Goal: Obtain resource: Obtain resource

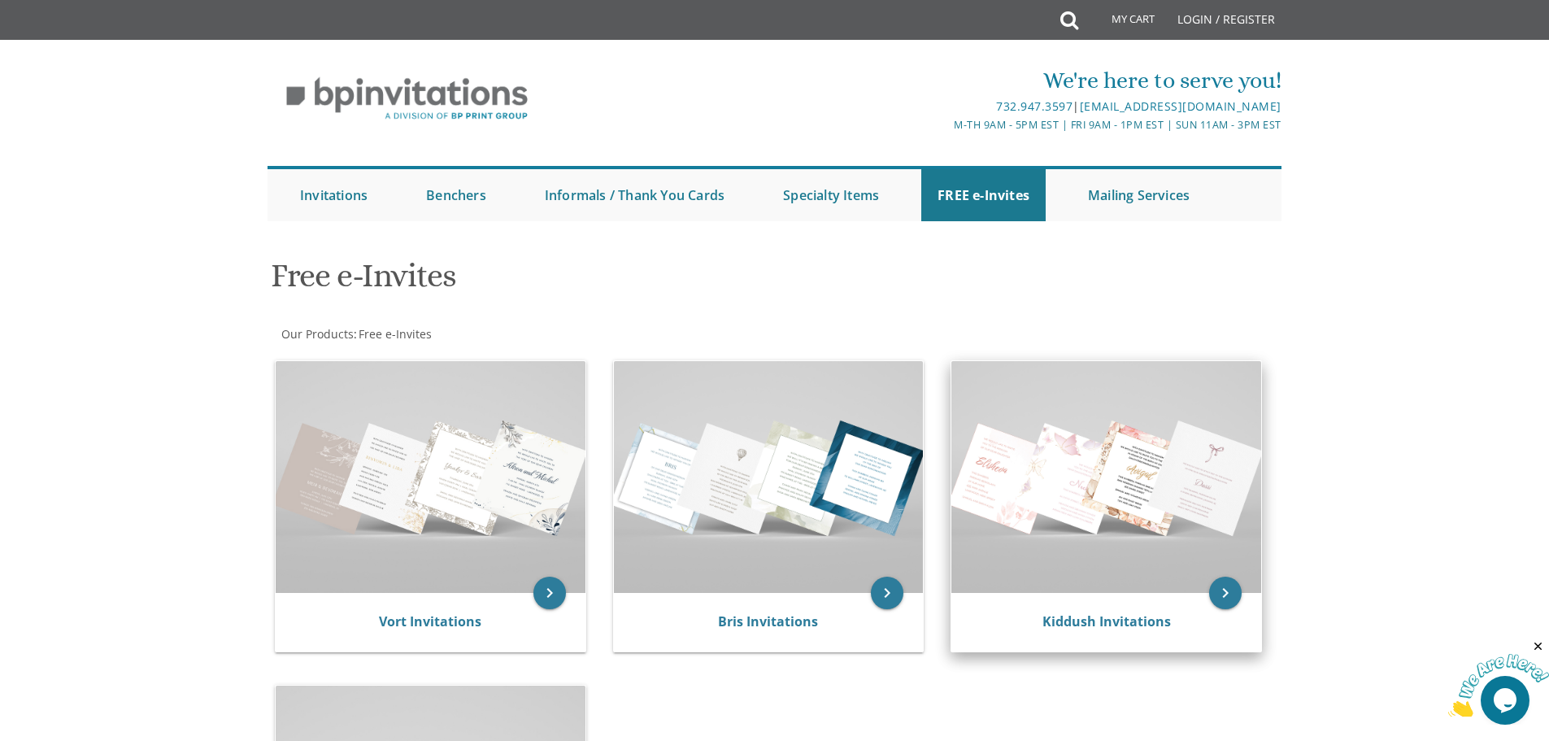
click at [1083, 494] on img at bounding box center [1106, 477] width 310 height 232
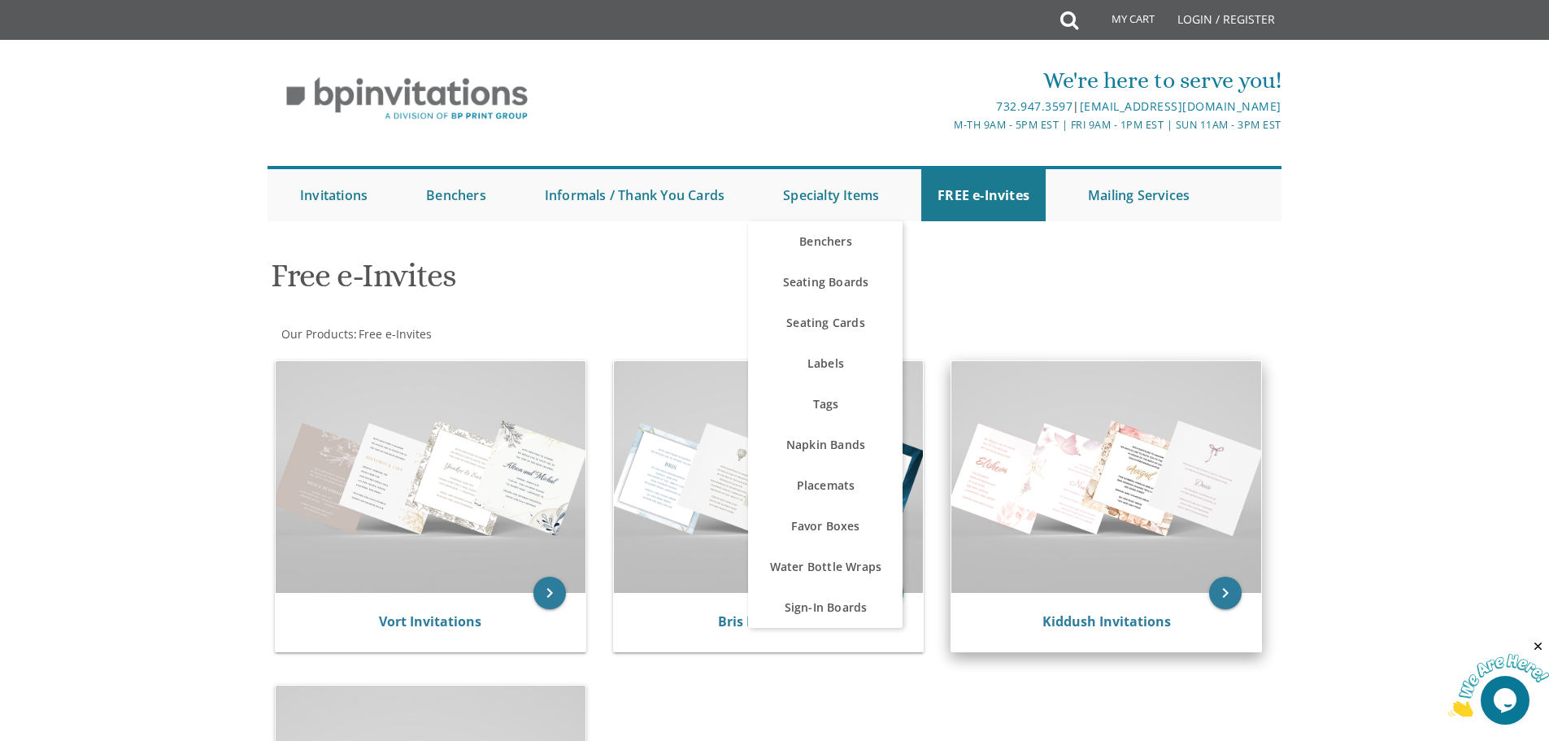
click at [1128, 429] on img at bounding box center [1106, 477] width 310 height 232
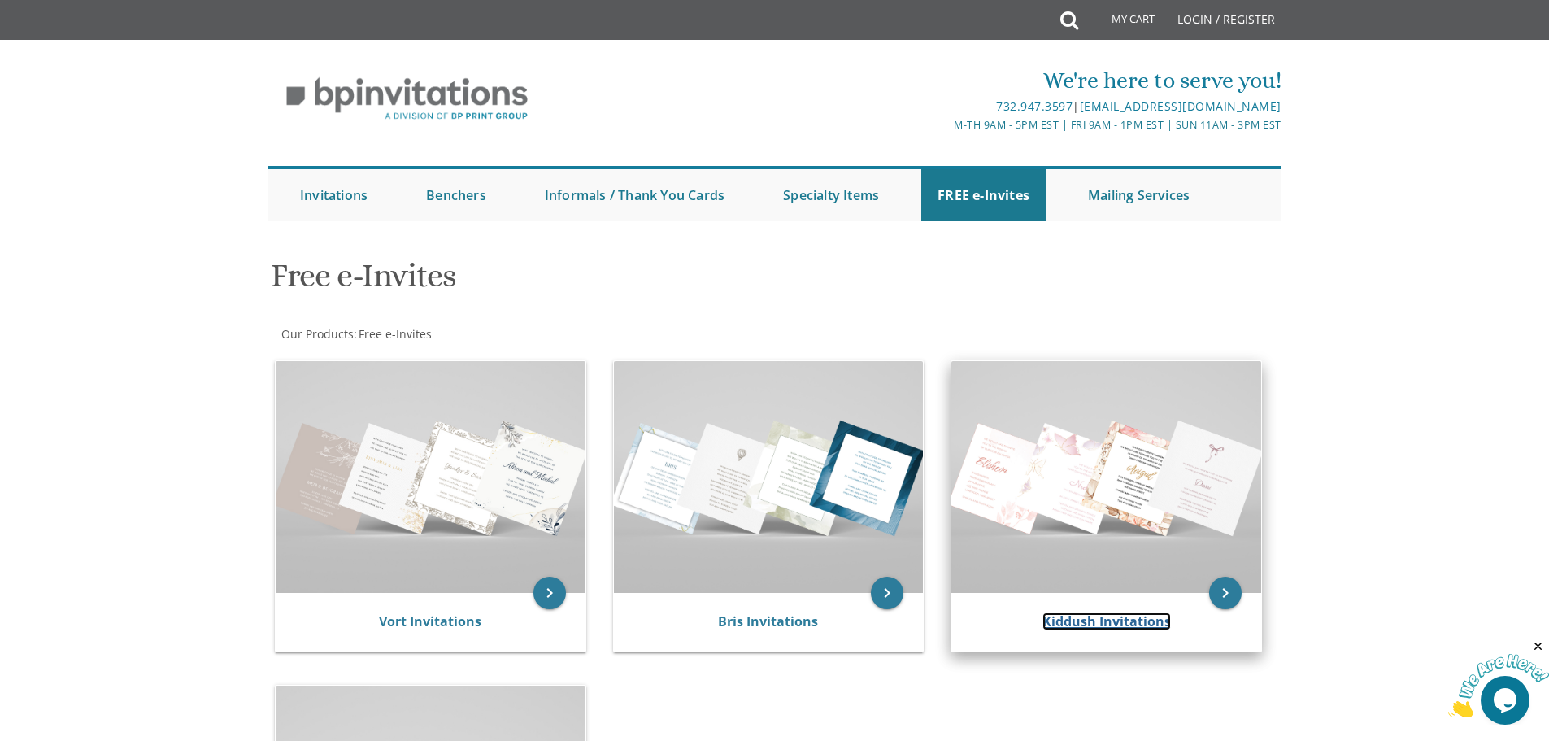
click at [1119, 620] on link "Kiddush Invitations" at bounding box center [1106, 621] width 128 height 18
click at [1150, 622] on link "Kiddush Invitations" at bounding box center [1106, 621] width 128 height 18
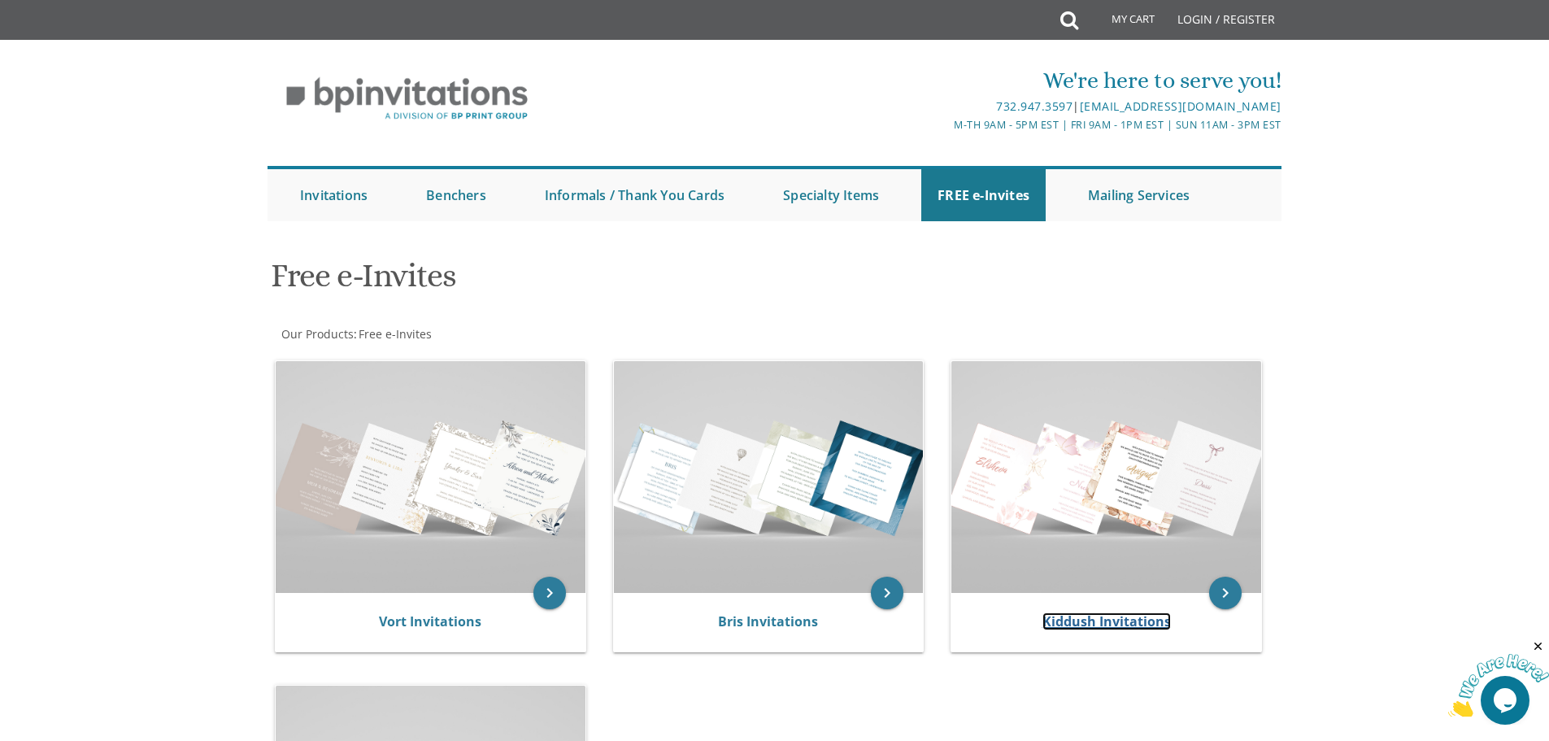
scroll to position [569, 0]
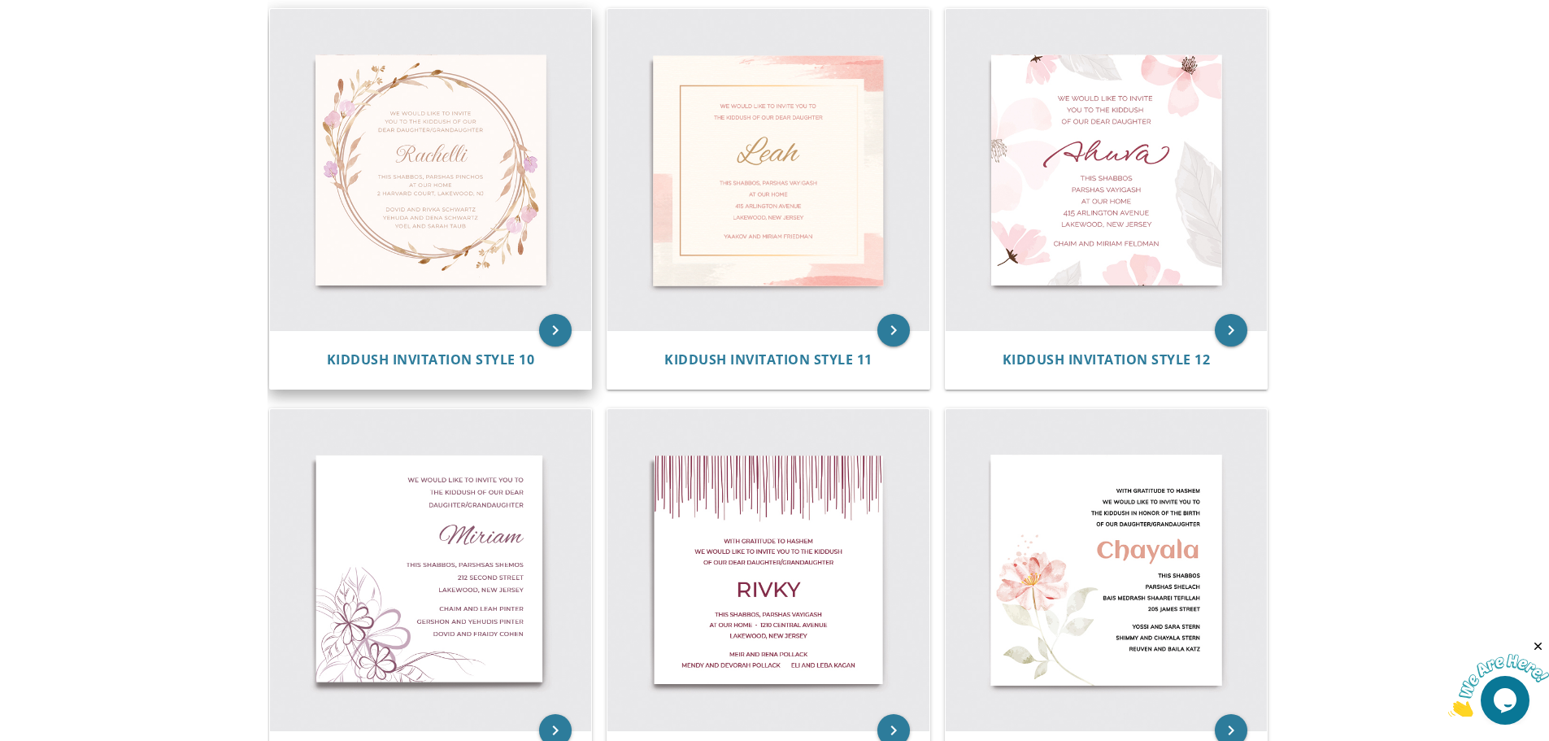
scroll to position [976, 0]
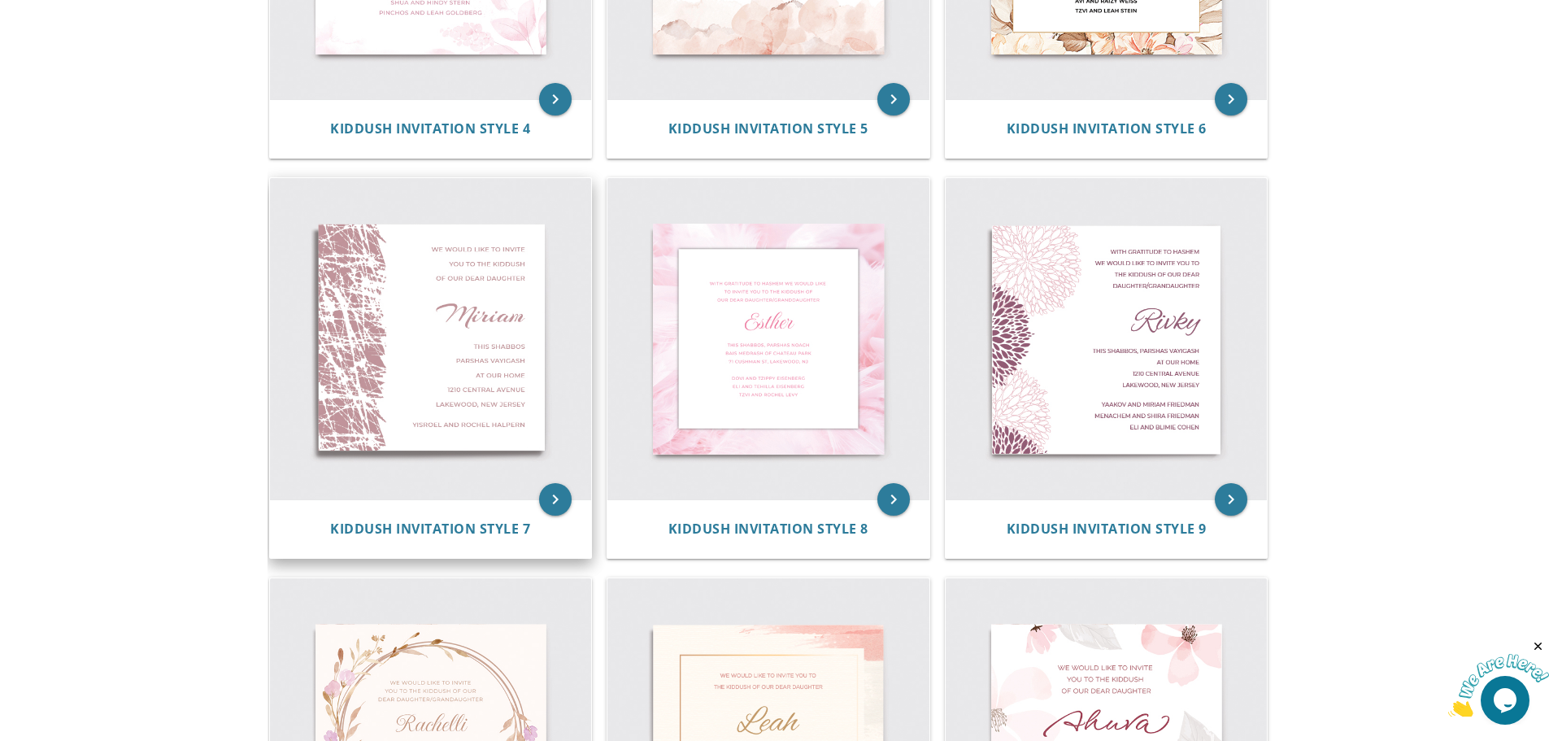
click at [413, 366] on img at bounding box center [431, 339] width 322 height 322
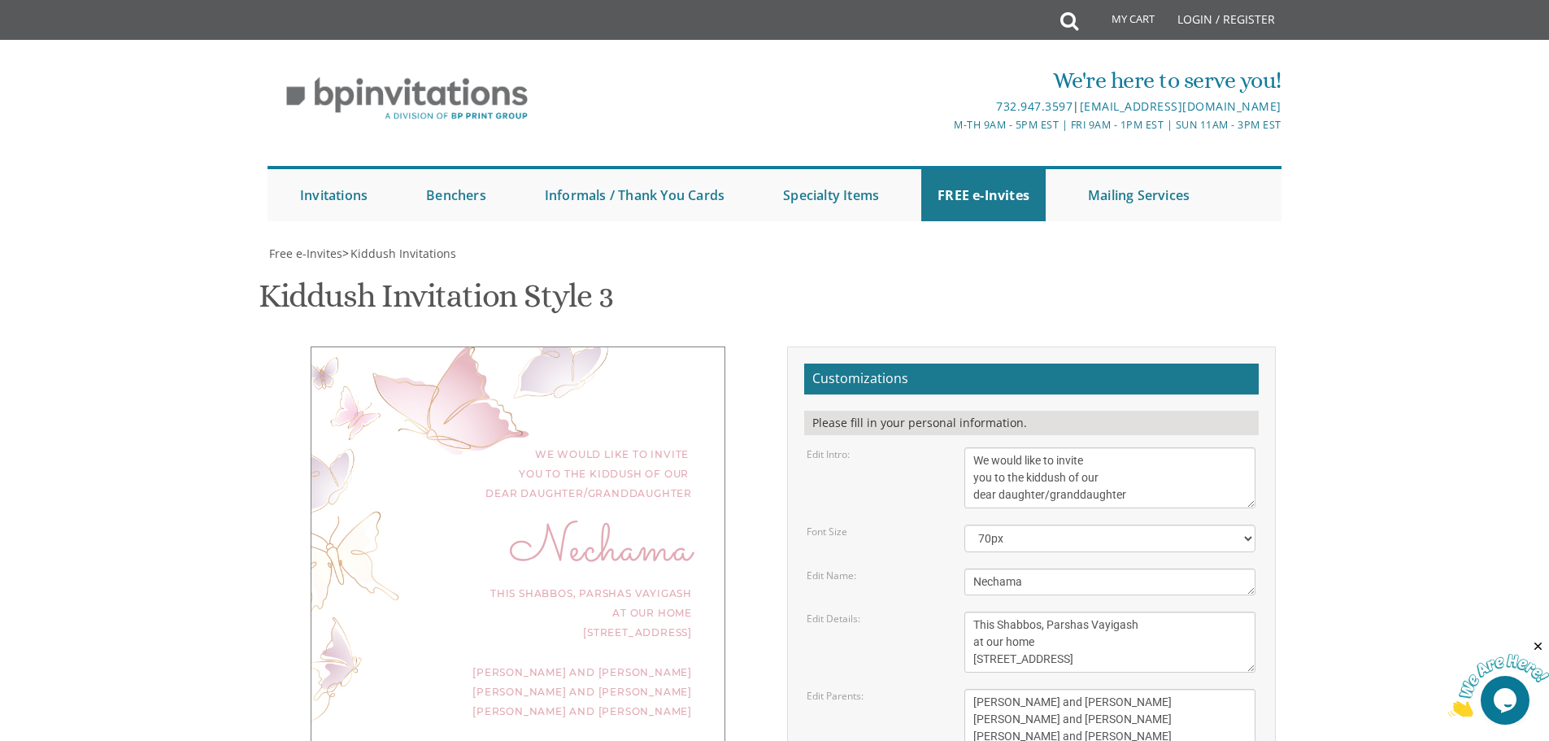
scroll to position [81, 0]
click at [1032, 447] on textarea "We would like to invite you to the kiddush of our dear daughter/granddaughter" at bounding box center [1109, 477] width 291 height 61
click at [1033, 447] on textarea "We would like to invite you to the kiddush of our dear daughter/granddaughter" at bounding box center [1109, 477] width 291 height 61
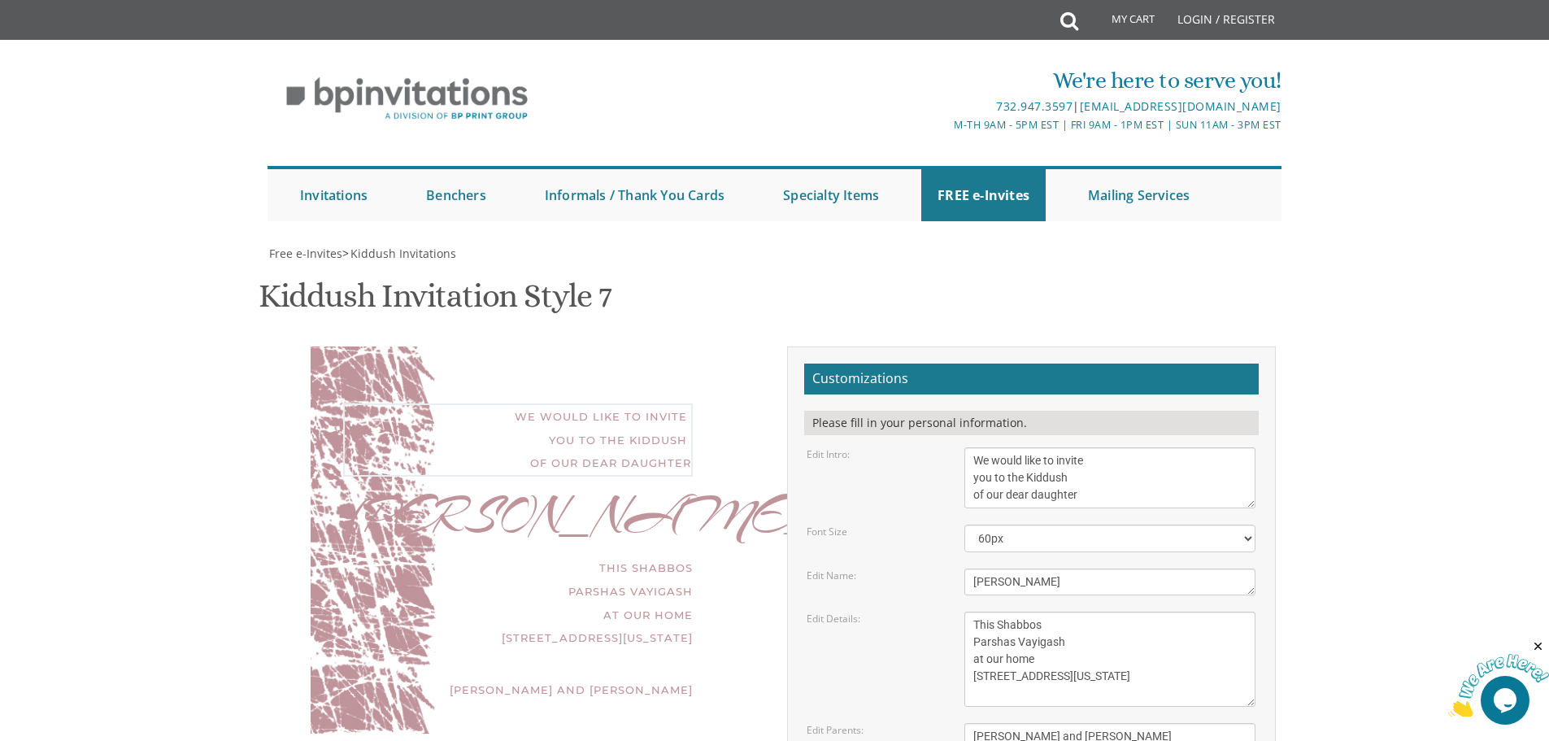
click at [1046, 447] on textarea "We would like to invite you to the Kiddush of our dear daughter" at bounding box center [1109, 477] width 291 height 61
paste textarea "dear daughter/grand"
type textarea "We would like to invite you to the Kiddush dear daughter/granddaughter"
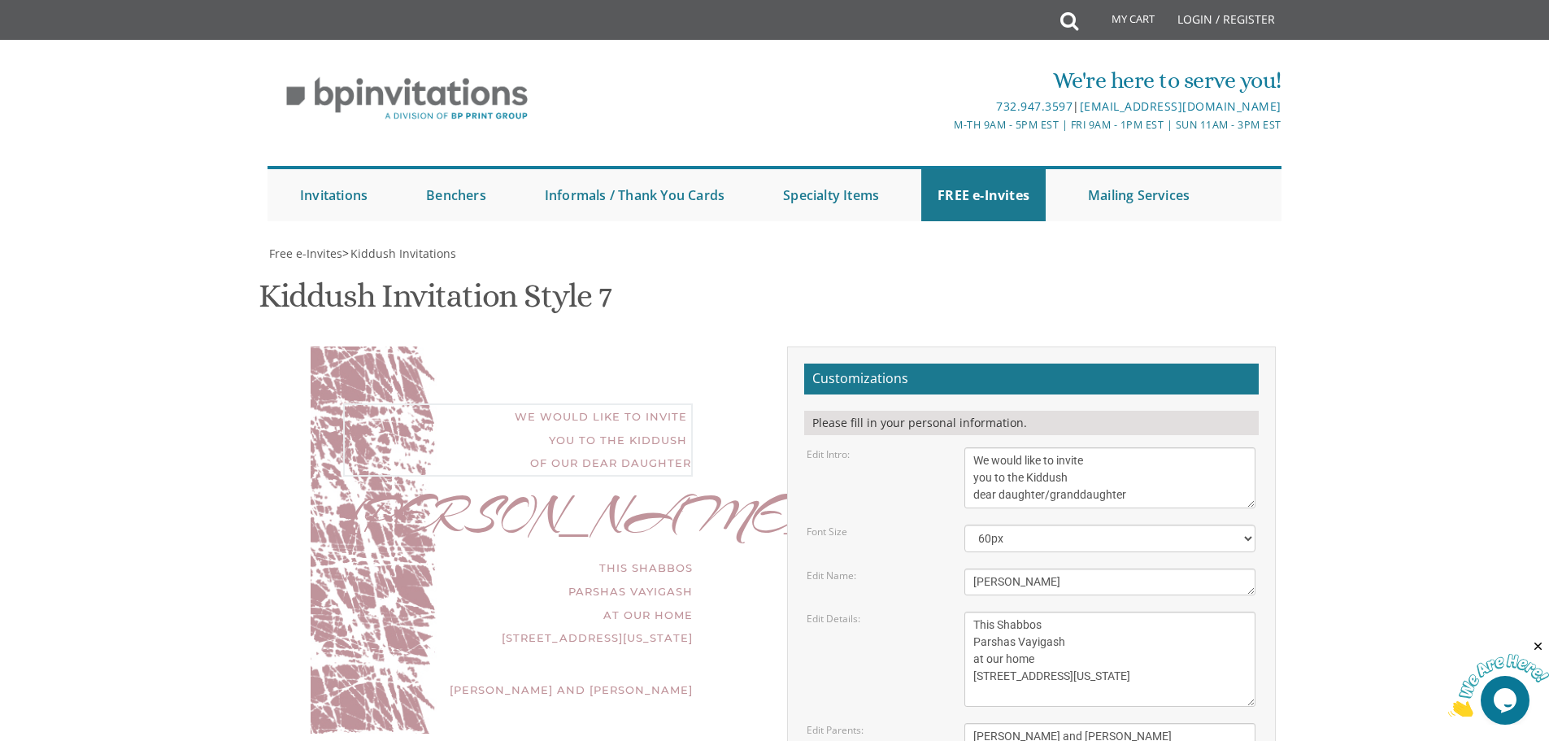
click at [998, 568] on textarea "[PERSON_NAME]" at bounding box center [1109, 581] width 291 height 27
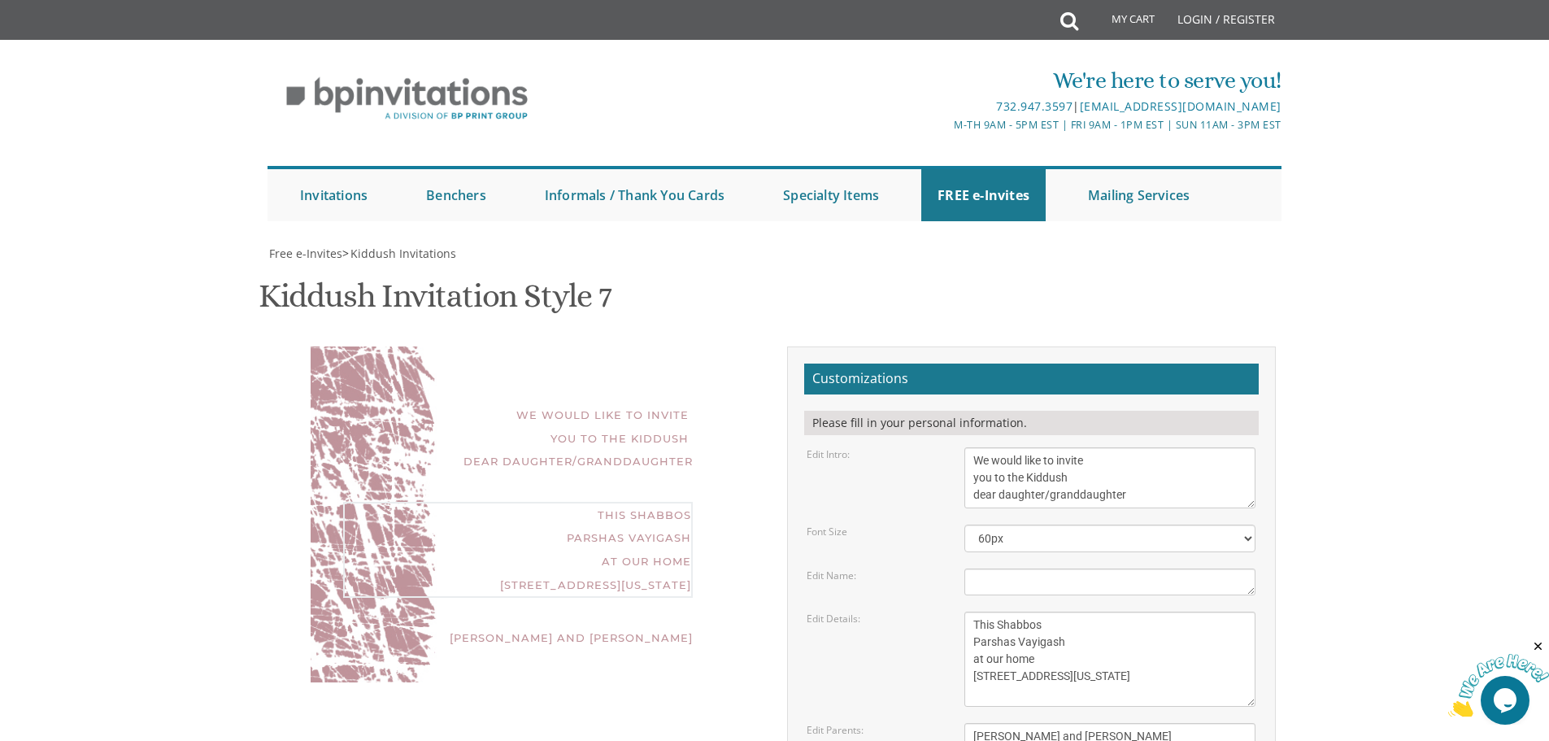
click at [1003, 611] on textarea "This Shabbos Parshas Vayigash at our home [STREET_ADDRESS][US_STATE]" at bounding box center [1109, 658] width 291 height 95
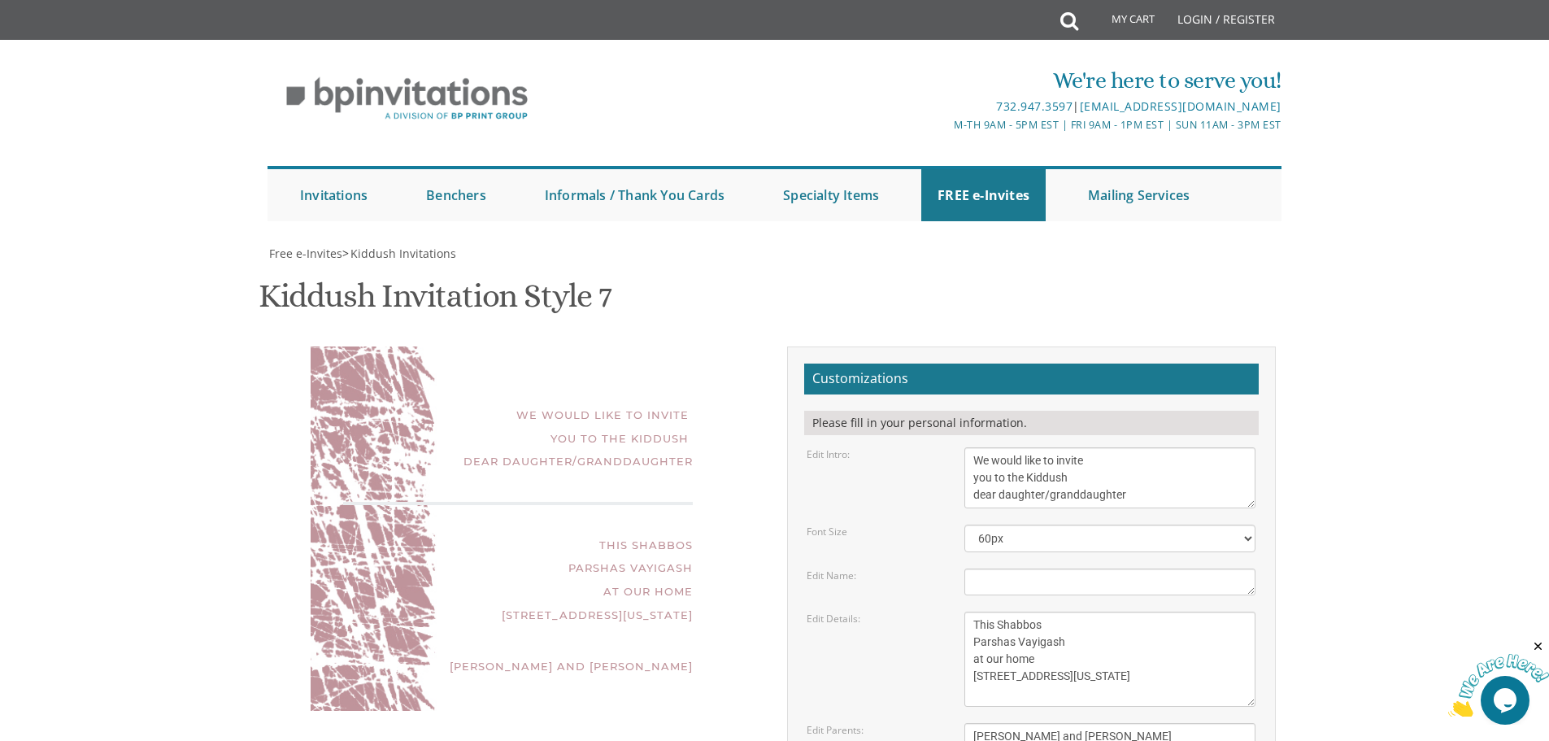
click at [998, 568] on textarea "[PERSON_NAME]" at bounding box center [1109, 581] width 291 height 27
click at [1011, 611] on textarea "This Shabbos Parshas Vayigash at our home [STREET_ADDRESS][US_STATE]" at bounding box center [1109, 658] width 291 height 95
click at [1172, 723] on textarea "[PERSON_NAME] and [PERSON_NAME]" at bounding box center [1109, 736] width 291 height 27
click at [986, 723] on textarea "[PERSON_NAME] and [PERSON_NAME]" at bounding box center [1109, 736] width 291 height 27
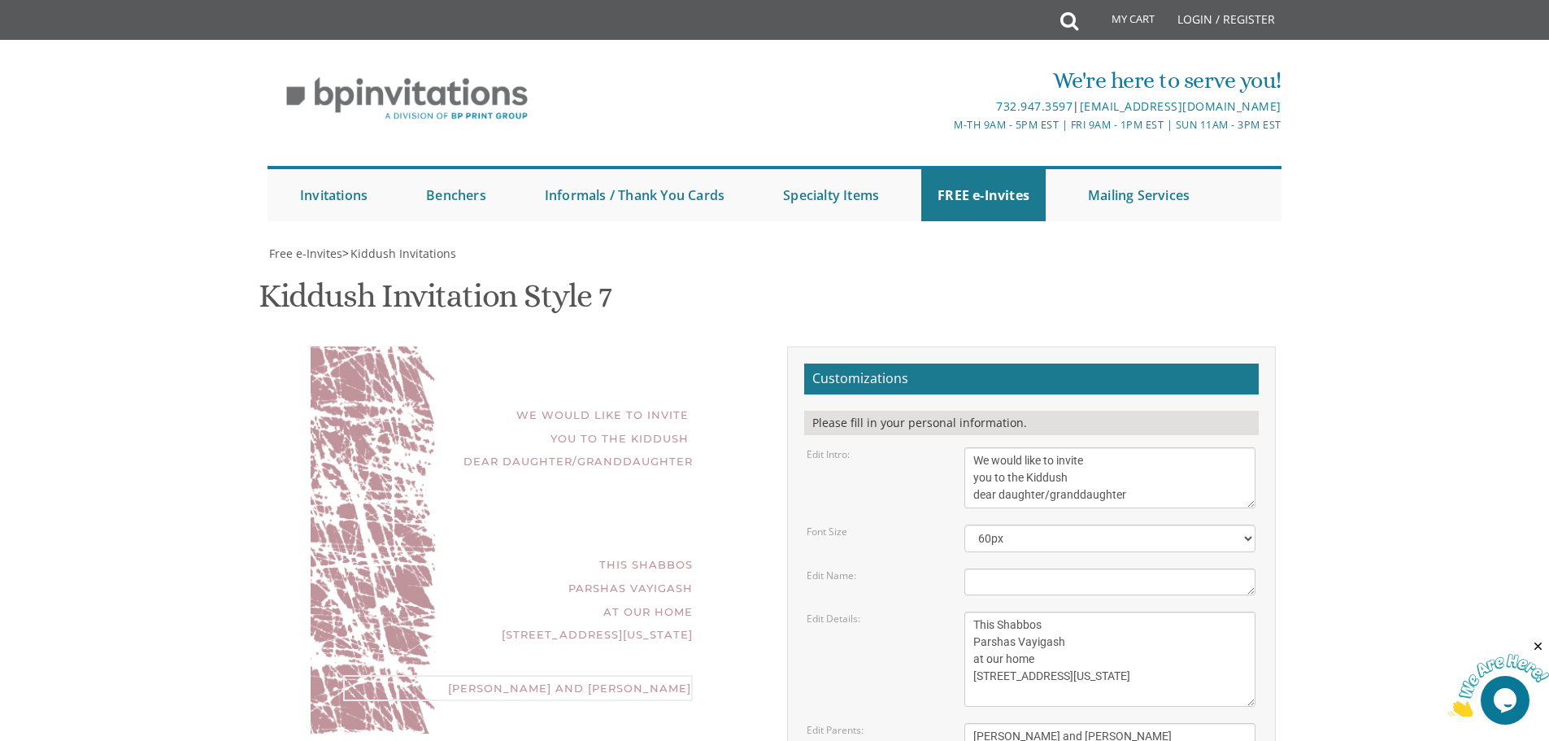
click at [986, 723] on textarea "[PERSON_NAME] and [PERSON_NAME]" at bounding box center [1109, 736] width 291 height 27
click at [1036, 723] on textarea "[PERSON_NAME] and [PERSON_NAME]" at bounding box center [1109, 736] width 291 height 27
click at [1070, 723] on textarea "[PERSON_NAME] and [PERSON_NAME]" at bounding box center [1109, 736] width 291 height 27
click at [1071, 723] on textarea "[PERSON_NAME] and [PERSON_NAME]" at bounding box center [1109, 736] width 291 height 27
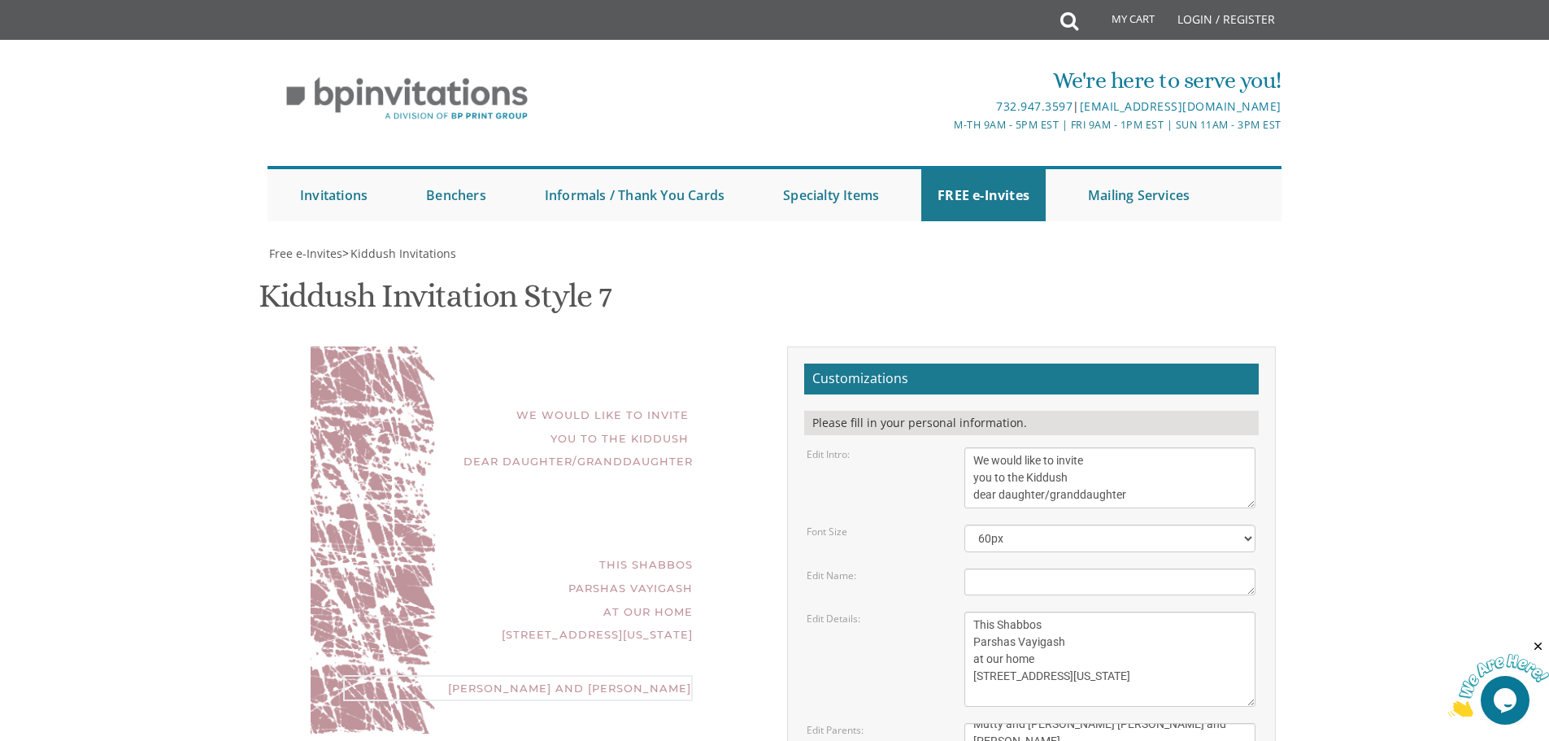
scroll to position [29, 0]
type textarea "Mutty and [PERSON_NAME] [PERSON_NAME] and [PERSON_NAME] and [PERSON_NAME]"
click at [1046, 611] on textarea "This Shabbos Parshas Vayigash at our home [STREET_ADDRESS][US_STATE]" at bounding box center [1109, 658] width 291 height 95
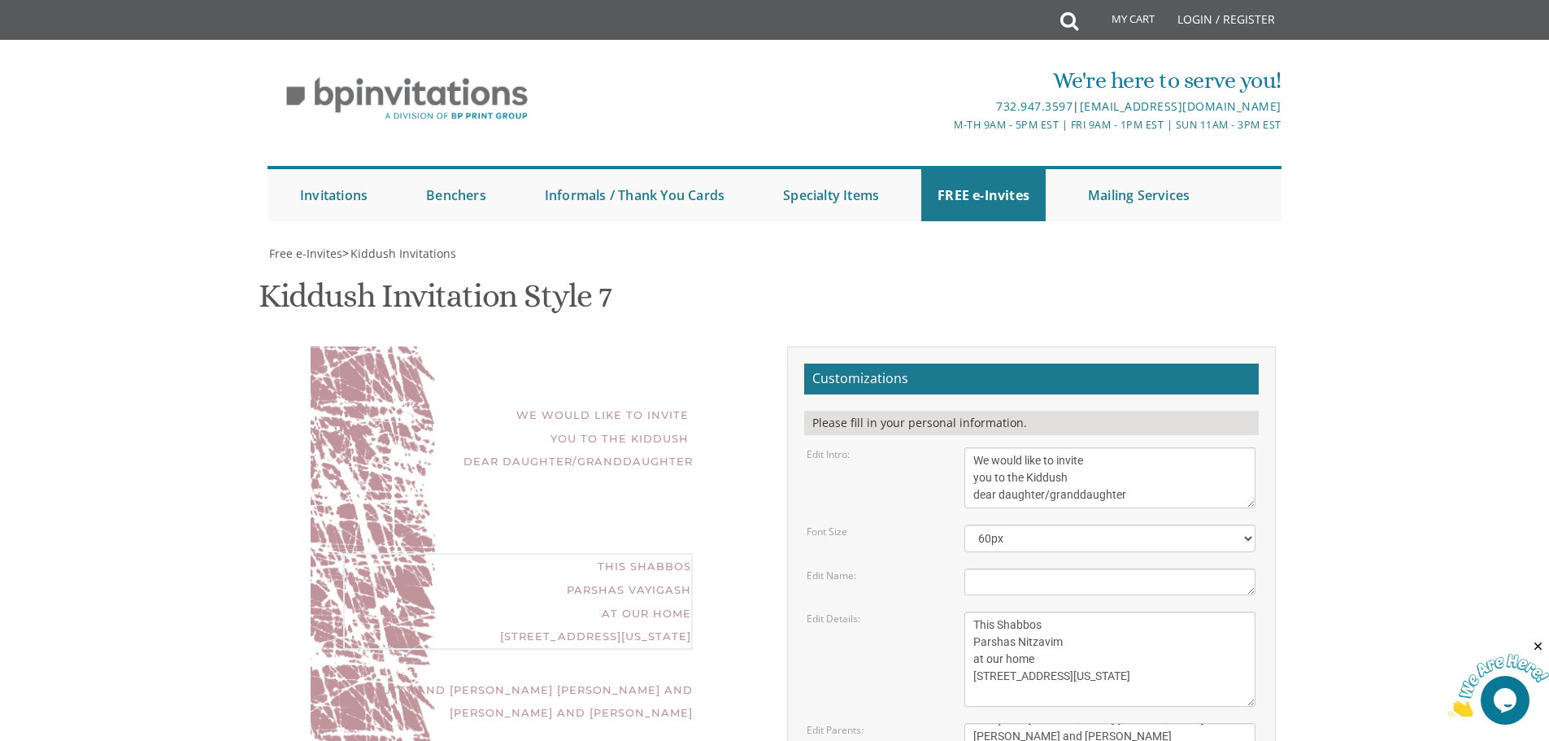
click at [989, 611] on textarea "This Shabbos Parshas Vayigash at our home [STREET_ADDRESS][US_STATE]" at bounding box center [1109, 658] width 291 height 95
click at [983, 611] on textarea "This Shabbos Parshas Vayigash at our home [STREET_ADDRESS][US_STATE]" at bounding box center [1109, 658] width 291 height 95
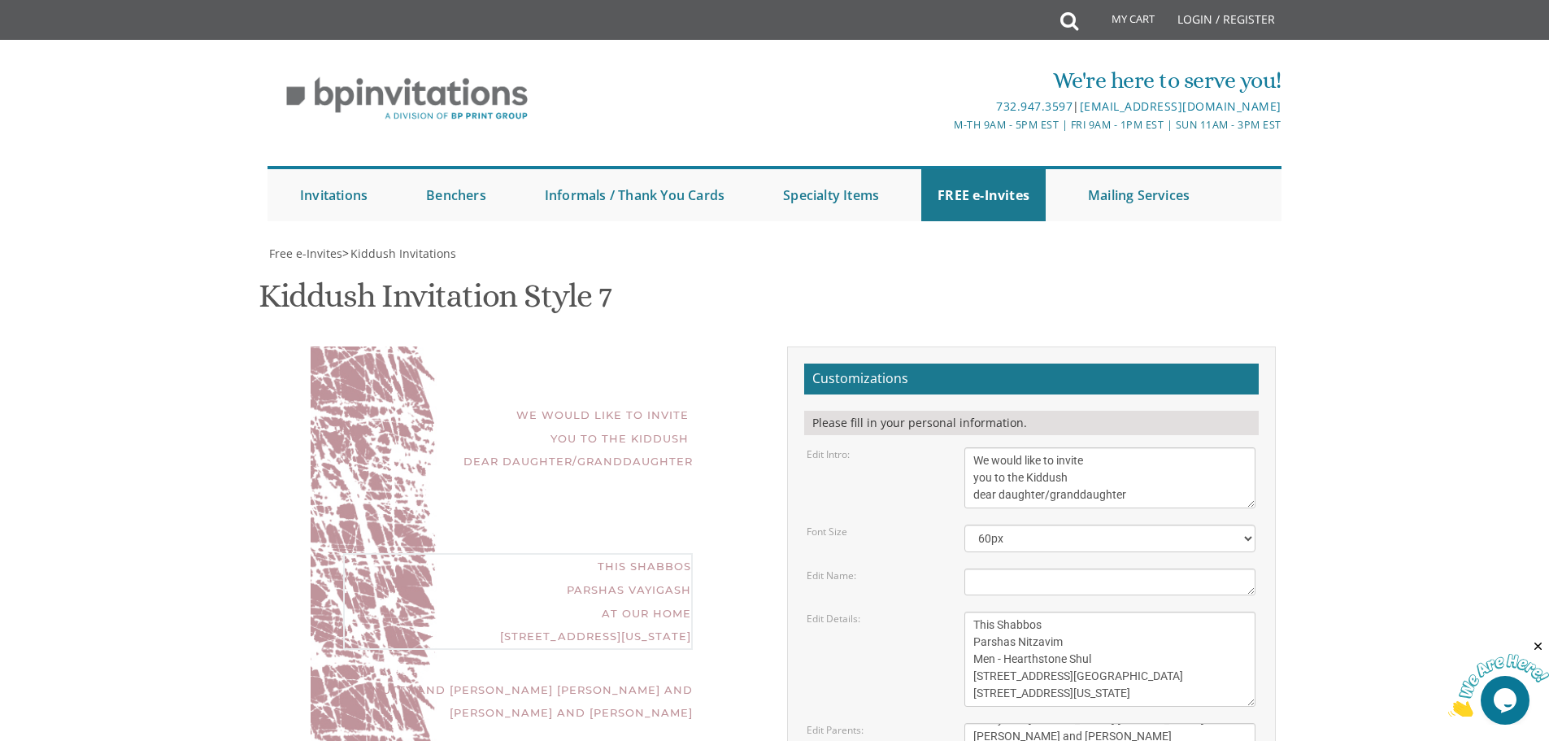
click at [983, 611] on textarea "This Shabbos Parshas Vayigash at our home [STREET_ADDRESS][US_STATE]" at bounding box center [1109, 658] width 291 height 95
type textarea "This Shabbos Parshas Nitzavim Men - Hearthstone Shul 911 Hearthstone Drive Wome…"
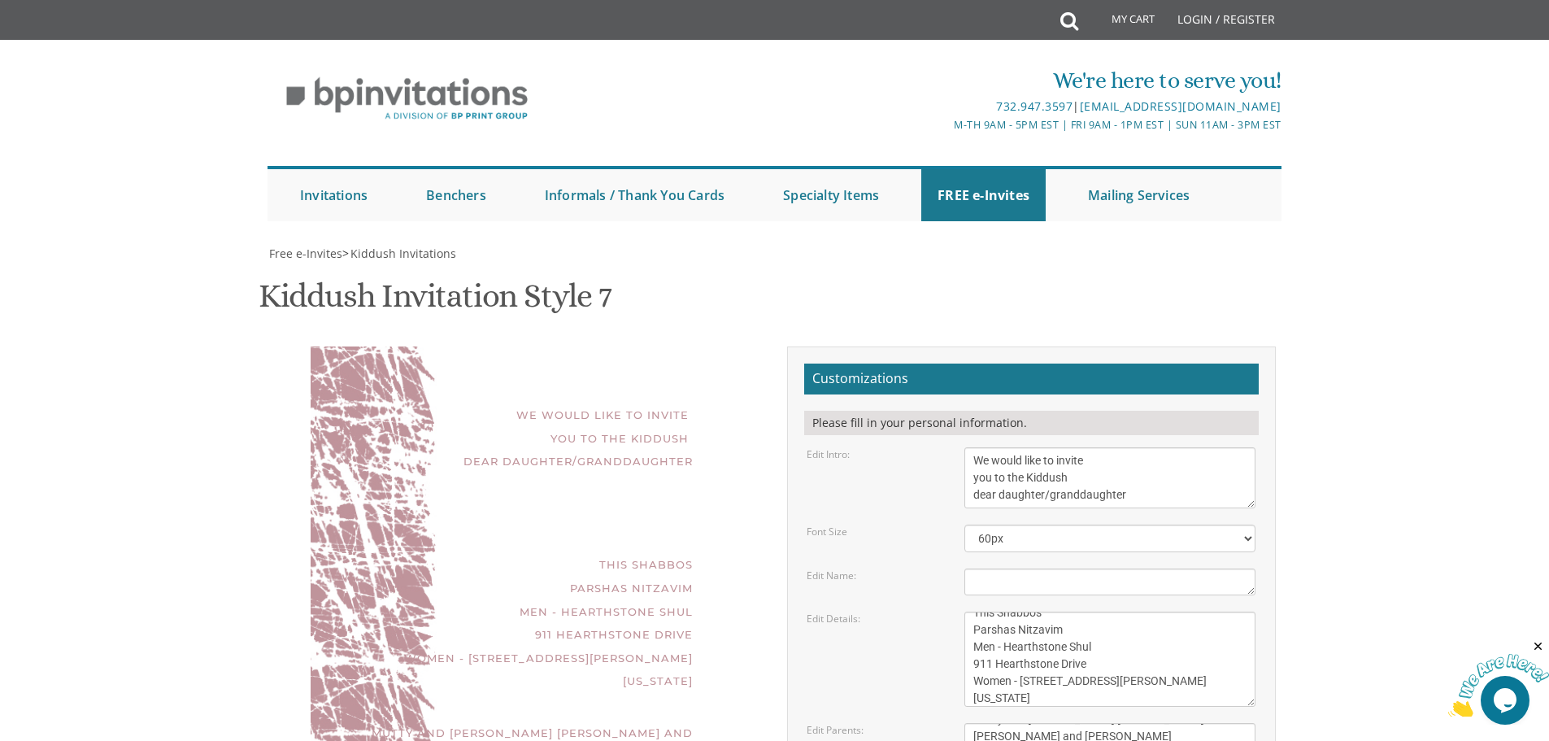
click at [398, 553] on div "This Shabbos Parshas Nitzavim Men - Hearthstone Shul 911 Hearthstone Drive Wome…" at bounding box center [518, 623] width 350 height 140
drag, startPoint x: 415, startPoint y: 542, endPoint x: 486, endPoint y: 591, distance: 87.1
click at [417, 721] on div "Mutty and Chaya Polter Yitzchok and Aviva Polter Yitzchok and Sarah Daivd" at bounding box center [518, 744] width 350 height 46
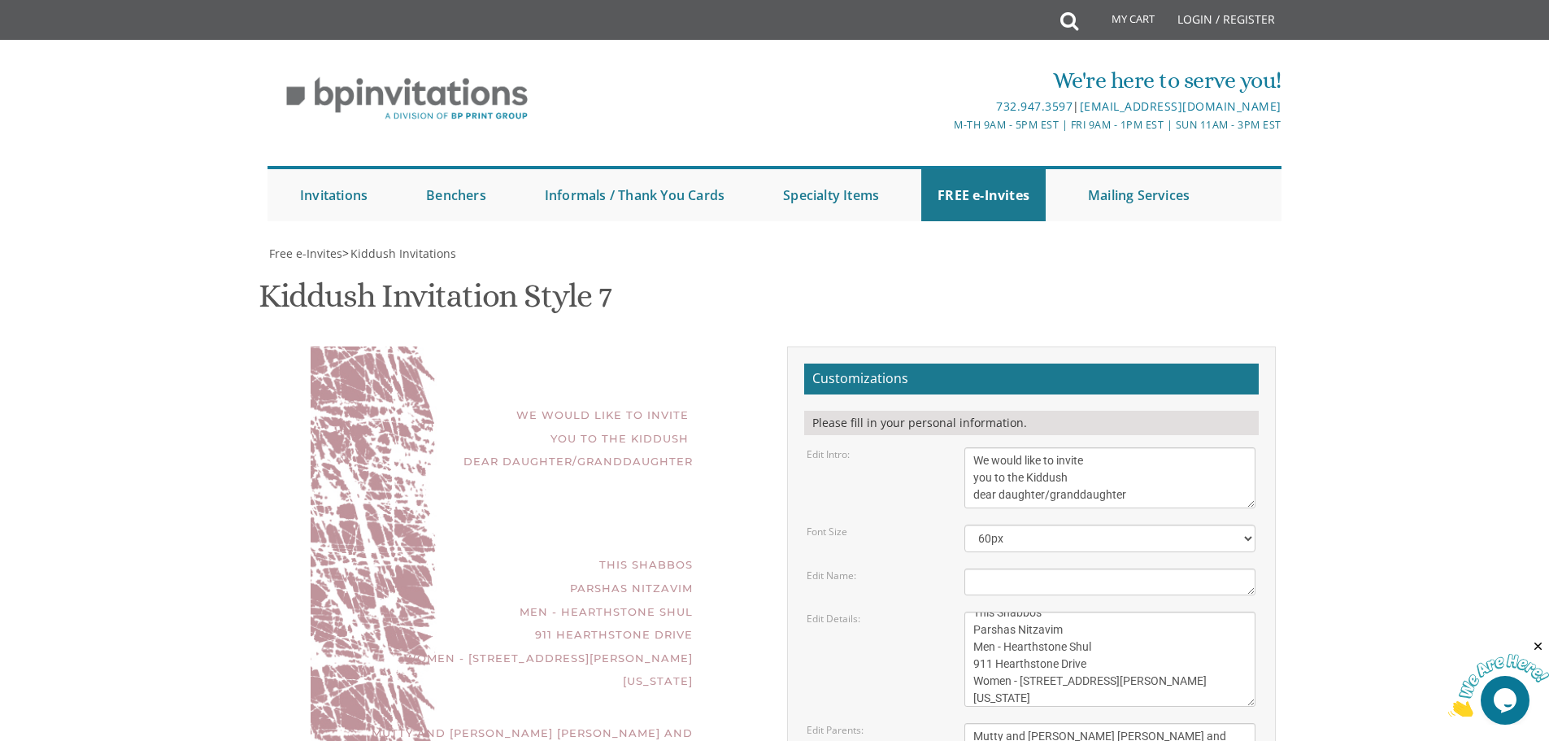
click at [964, 568] on div "[PERSON_NAME]" at bounding box center [1109, 581] width 315 height 27
click at [621, 556] on div "This Shabbos Parshas Nitzavim Men - Hearthstone Shul 911 Hearthstone Drive Wome…" at bounding box center [518, 626] width 350 height 140
click at [602, 346] on div "We would like to invite you to the Kiddush dear daughter/granddaughter This Sha…" at bounding box center [518, 573] width 415 height 454
click at [1016, 568] on textarea "[PERSON_NAME]" at bounding box center [1109, 581] width 291 height 27
click at [1007, 611] on textarea "This Shabbos Parshas Vayigash at our home [STREET_ADDRESS][US_STATE]" at bounding box center [1109, 658] width 291 height 95
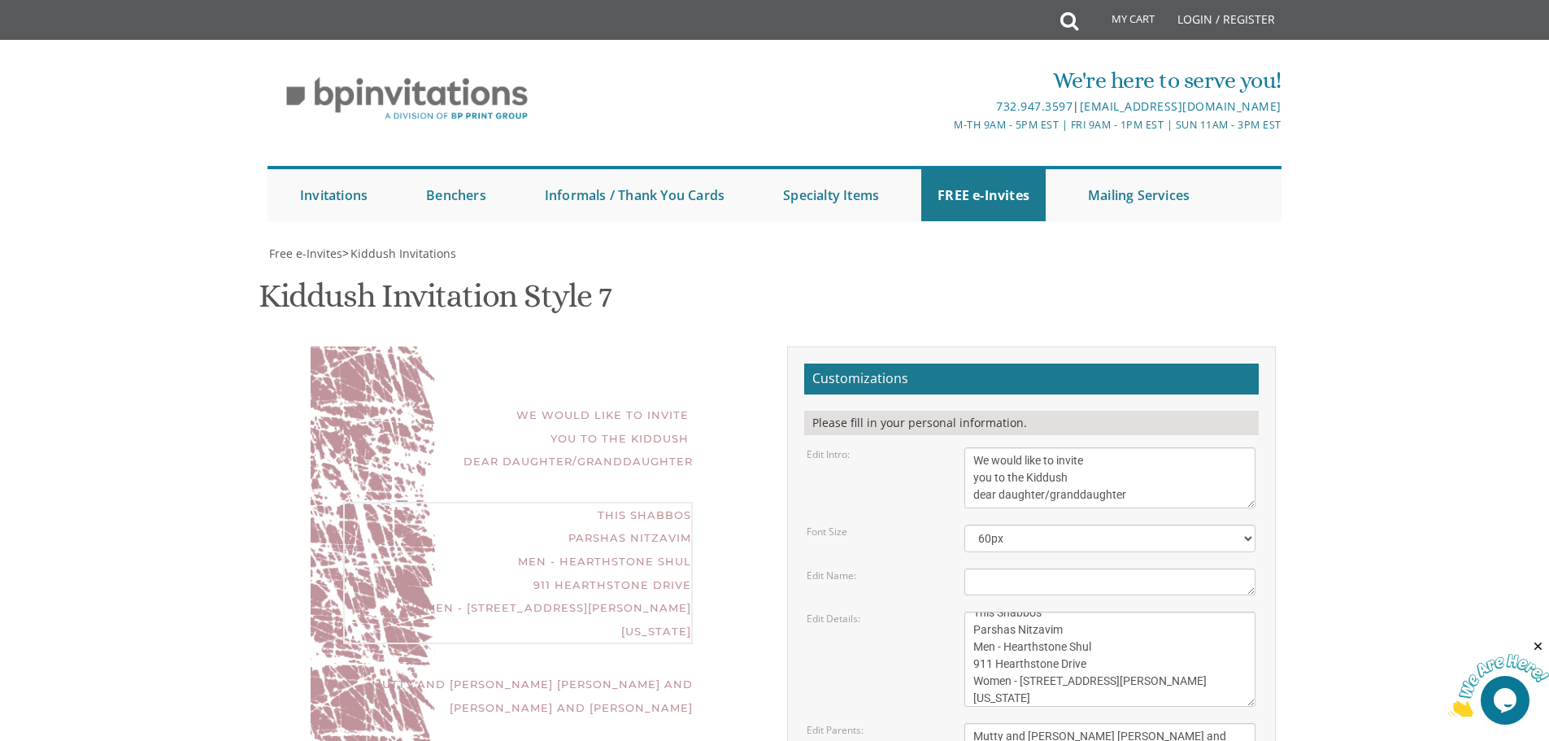
click at [1169, 447] on textarea "We would like to invite you to the Kiddush of our dear daughter" at bounding box center [1109, 477] width 291 height 61
type textarea "We would like to invite you to the Kiddush dear daughter/granddaughter"
click at [1151, 524] on select "40px 50px 60px 70px 80px" at bounding box center [1109, 538] width 291 height 28
select select "50px"
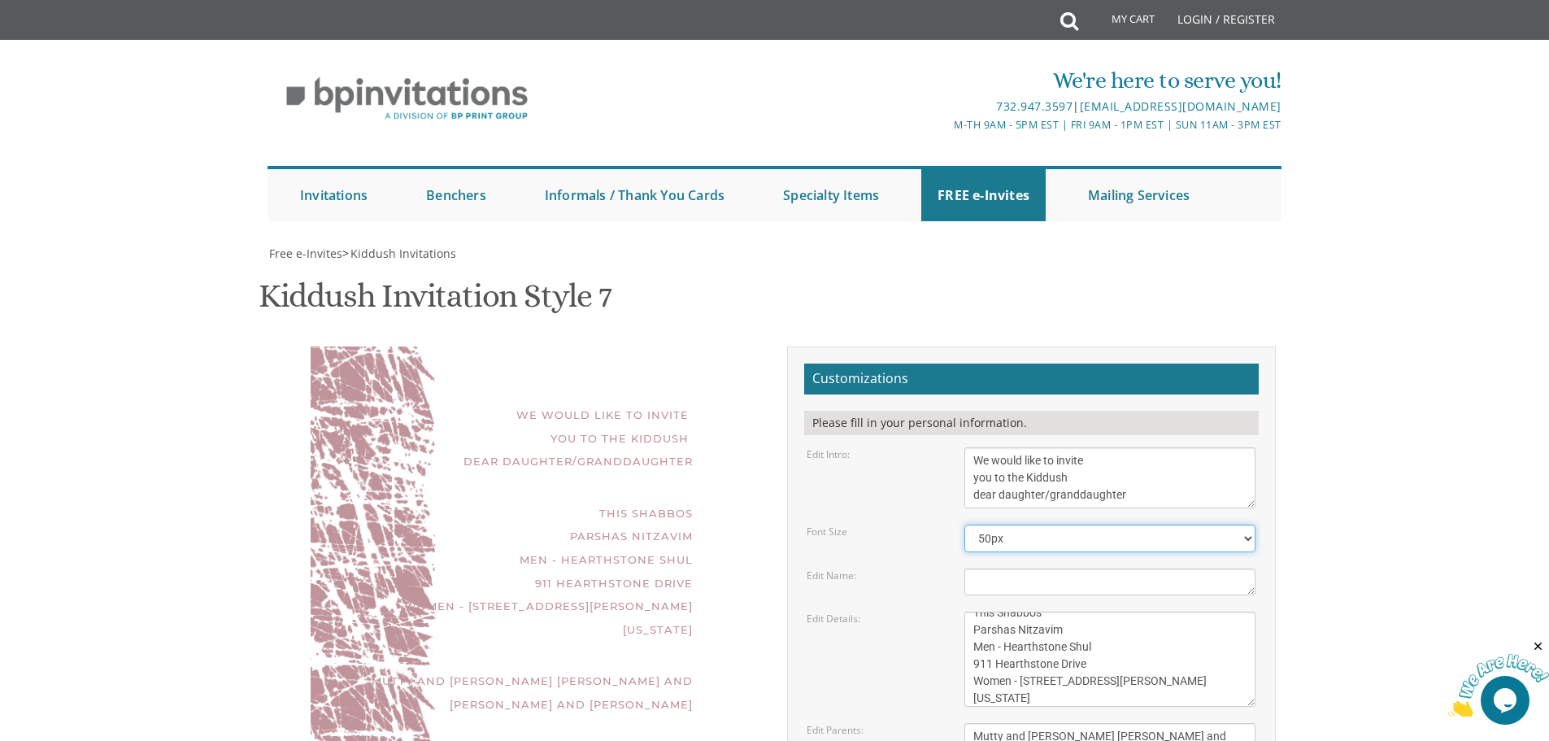
click at [964, 524] on select "40px 50px 60px 70px 80px" at bounding box center [1109, 538] width 291 height 28
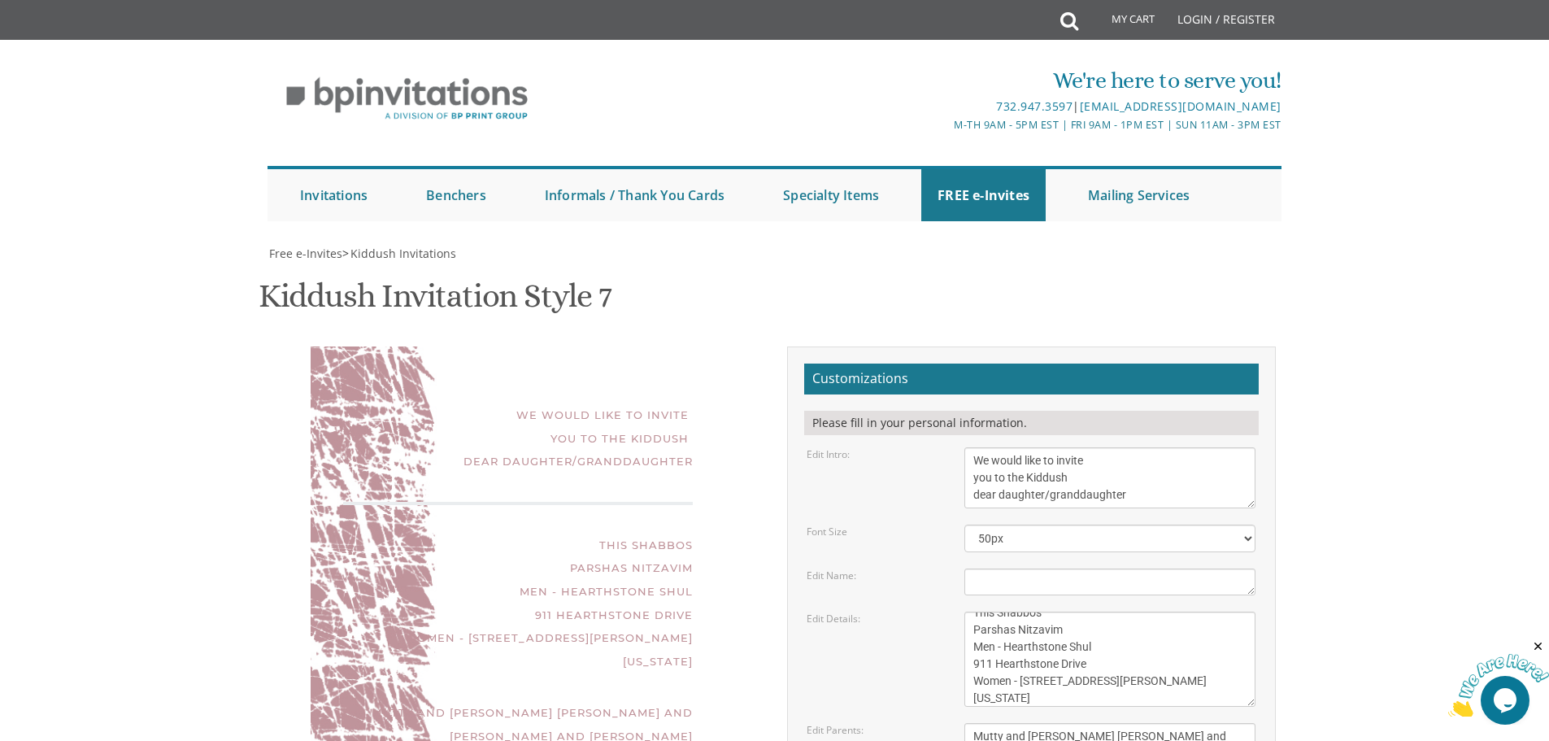
click at [1149, 568] on textarea "[PERSON_NAME]" at bounding box center [1109, 581] width 291 height 27
click at [1146, 611] on textarea "This Shabbos Parshas Vayigash at our home [STREET_ADDRESS][US_STATE]" at bounding box center [1109, 658] width 291 height 95
click at [1058, 447] on textarea "We would like to invite you to the Kiddush of our dear daughter" at bounding box center [1109, 477] width 291 height 61
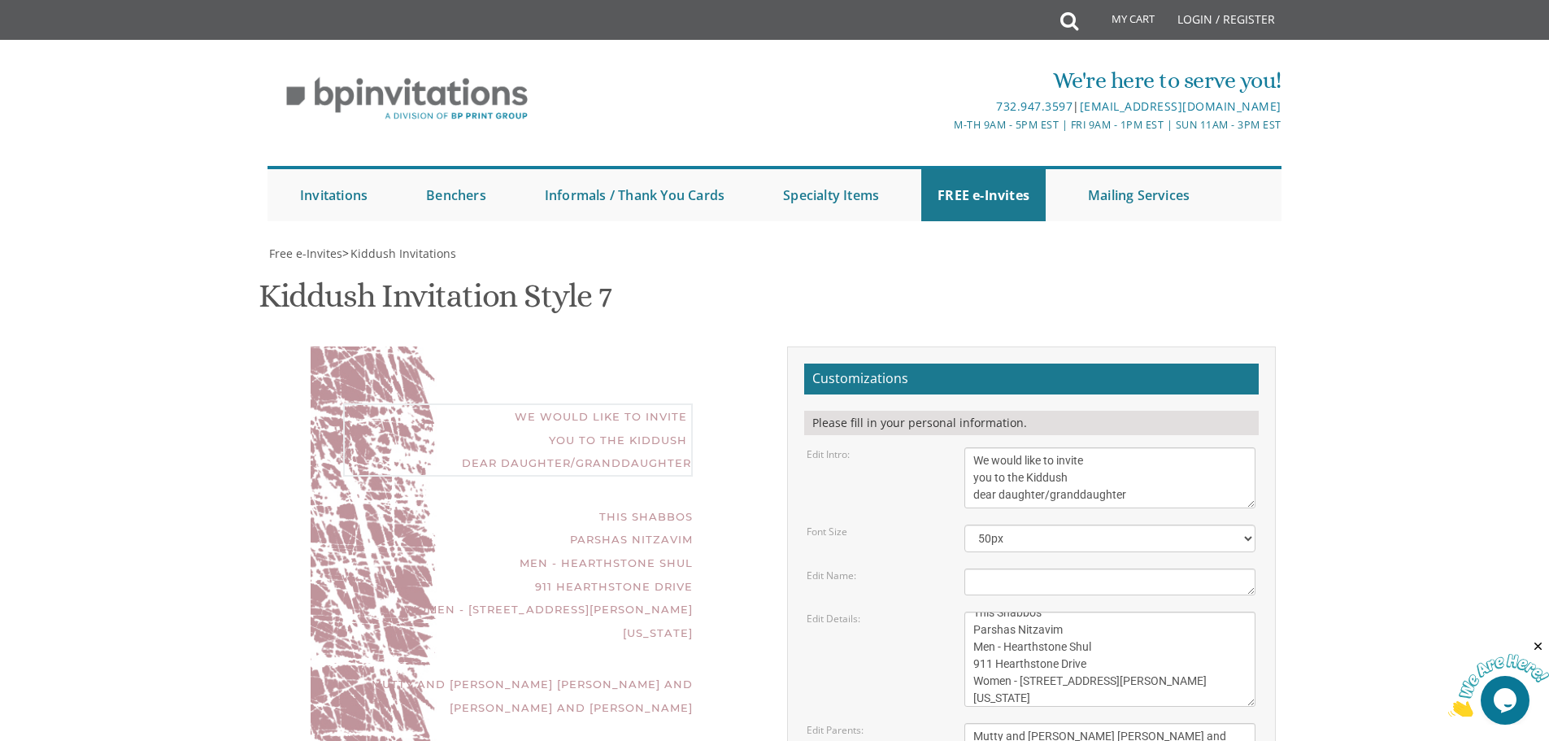
type textarea "We would like to invite you to the Kiddush dear daughter/granddaughter"
click at [1103, 723] on textarea "[PERSON_NAME] and [PERSON_NAME]" at bounding box center [1109, 736] width 291 height 27
drag, startPoint x: 458, startPoint y: 506, endPoint x: 459, endPoint y: 472, distance: 34.2
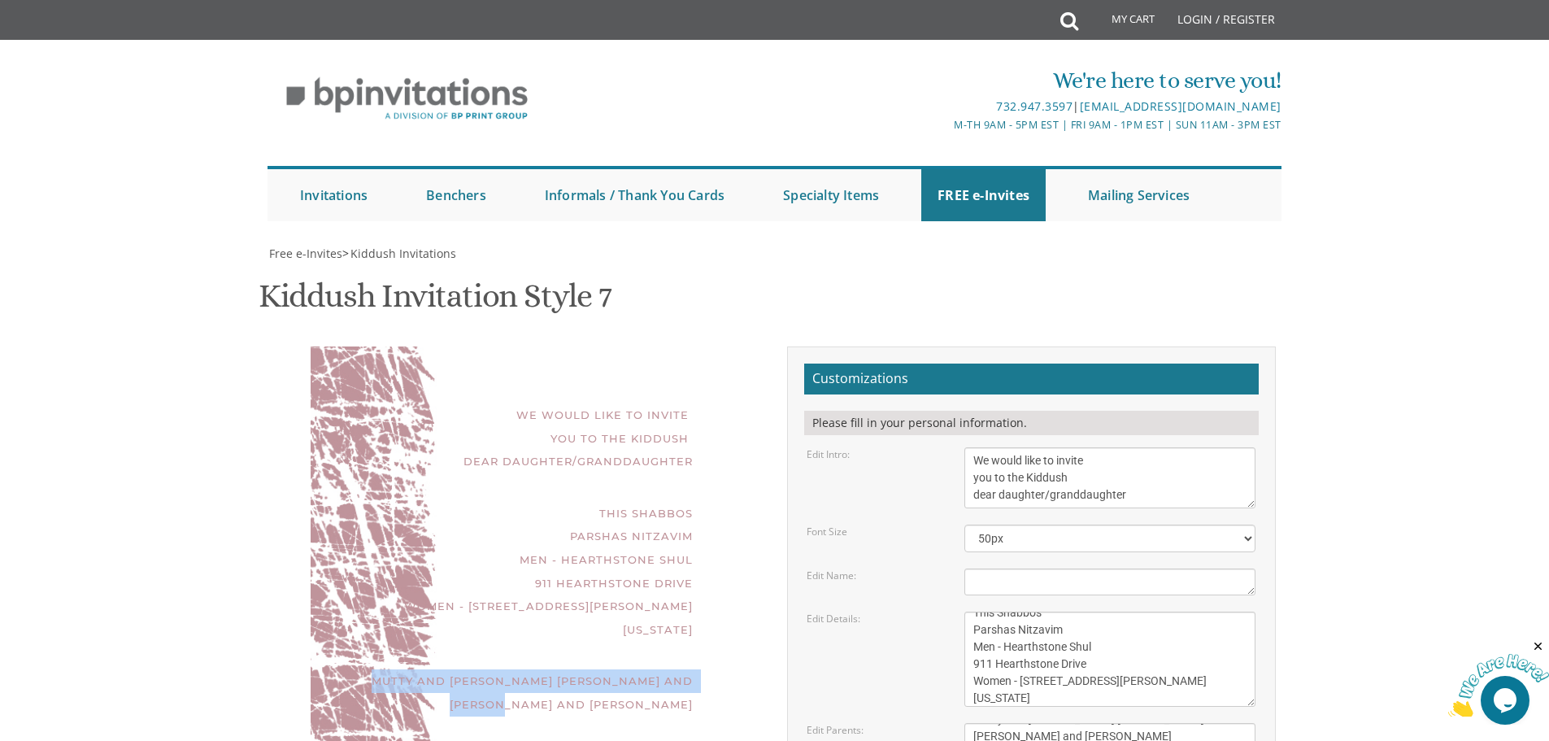
click at [459, 669] on div "Mutty and Chaya Polter Yitzchok and Aviva Polter Yitzchok and Sarah Daivd" at bounding box center [518, 692] width 350 height 46
click at [547, 669] on div "Mutty and Chaya Polter Yitzchok and Aviva Polter Yitzchok and Sarah Daivd" at bounding box center [518, 692] width 350 height 46
click at [627, 669] on div "Mutty and Chaya Polter Yitzchok and Aviva Polter Yitzchok and Sarah Daivd" at bounding box center [518, 692] width 350 height 46
click at [1013, 723] on textarea "[PERSON_NAME] and [PERSON_NAME]" at bounding box center [1109, 736] width 291 height 27
click at [1093, 723] on textarea "[PERSON_NAME] and [PERSON_NAME]" at bounding box center [1109, 736] width 291 height 27
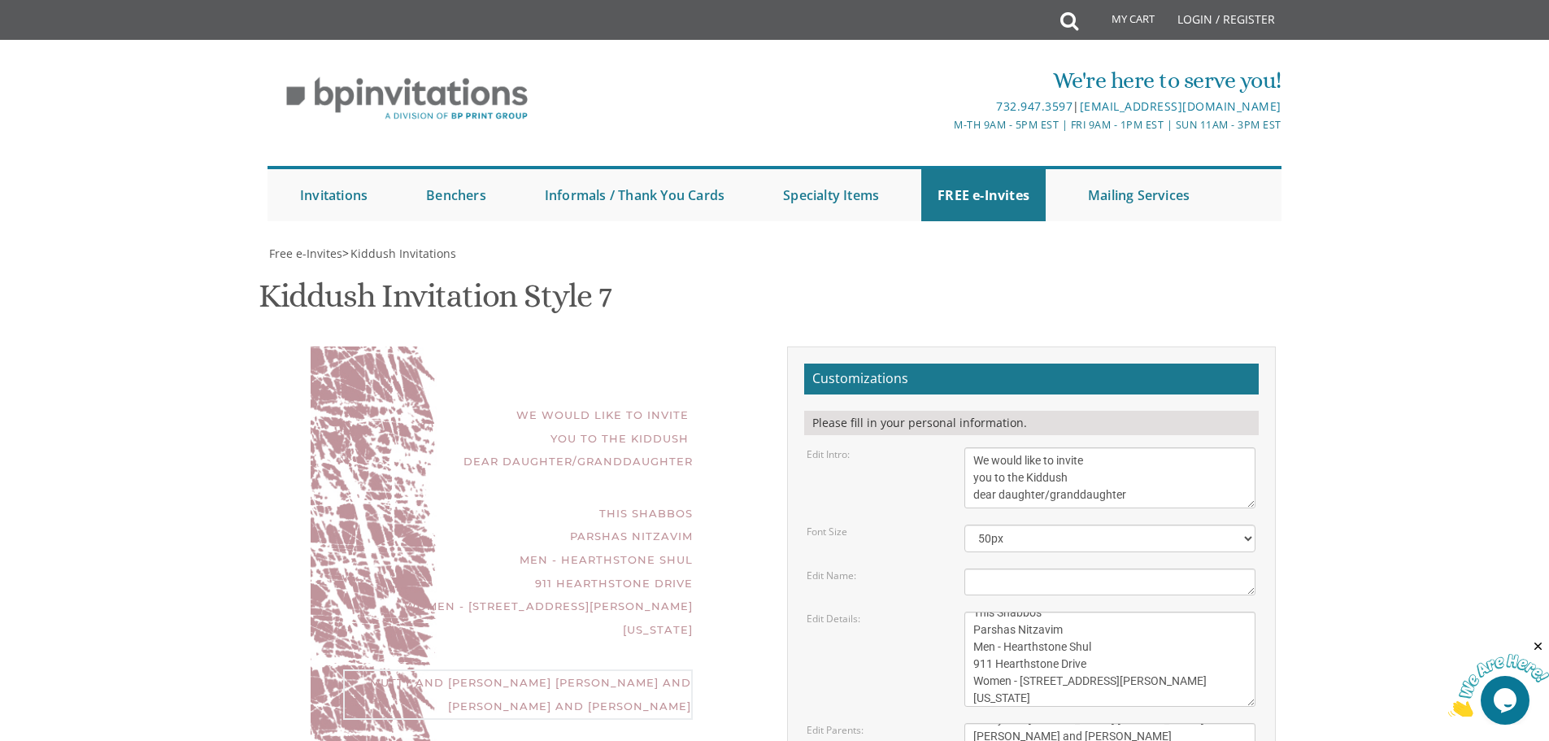
click at [1110, 723] on textarea "[PERSON_NAME] and [PERSON_NAME]" at bounding box center [1109, 736] width 291 height 27
type textarea "Mutty and [PERSON_NAME] [PERSON_NAME] and [PERSON_NAME] and [PERSON_NAME]"
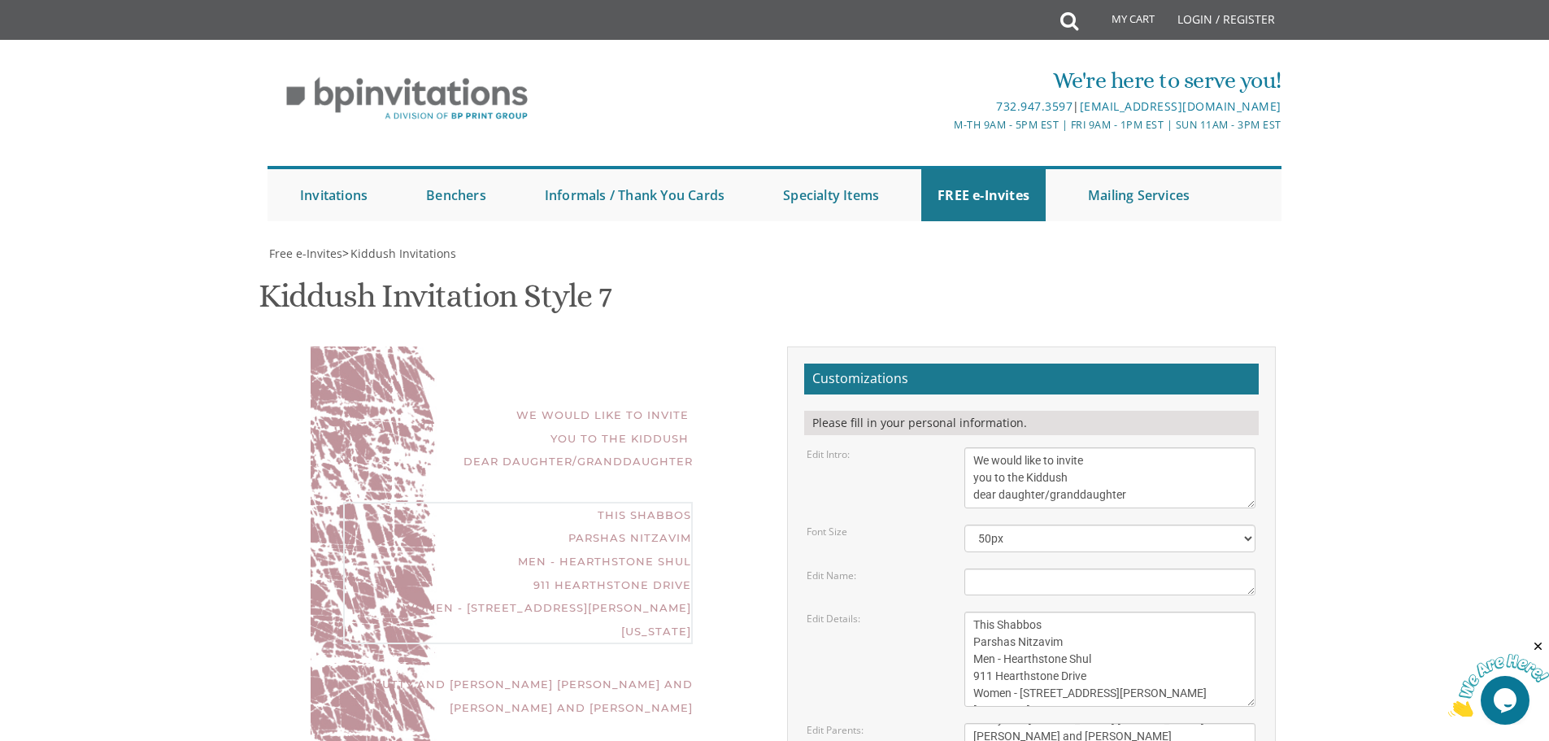
drag, startPoint x: 1137, startPoint y: 451, endPoint x: 964, endPoint y: 372, distance: 190.3
click at [964, 611] on div "This Shabbos Parshas Vayigash at our home [STREET_ADDRESS][US_STATE]" at bounding box center [1109, 658] width 315 height 95
drag, startPoint x: 1131, startPoint y: 252, endPoint x: 866, endPoint y: 224, distance: 266.6
click at [889, 447] on div "Edit Intro: We would like to invite you to the Kiddush of our dear daughter" at bounding box center [1030, 477] width 473 height 61
click at [994, 611] on textarea "This Shabbos Parshas Vayigash at our home [STREET_ADDRESS][US_STATE]" at bounding box center [1109, 658] width 291 height 95
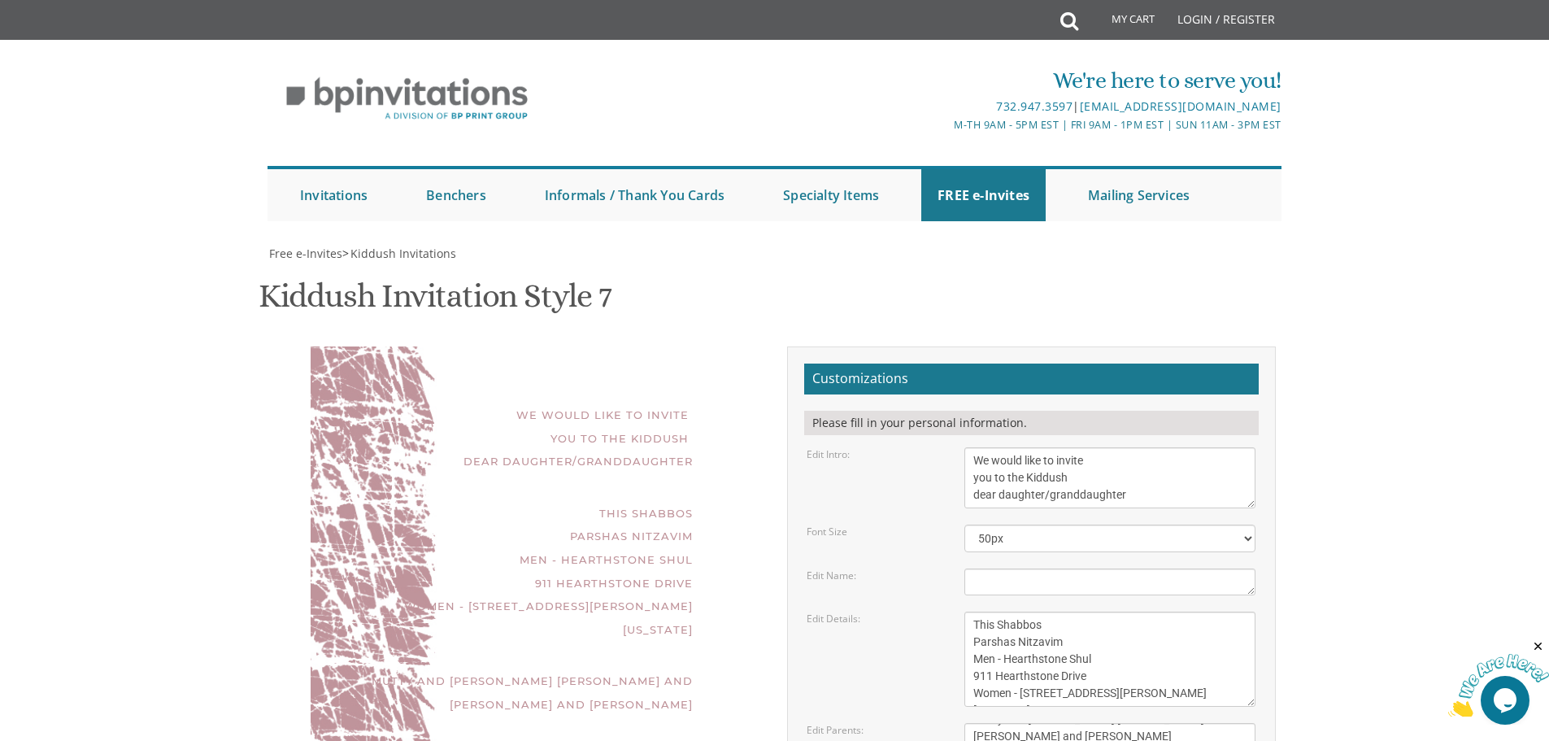
click at [972, 723] on textarea "[PERSON_NAME] and [PERSON_NAME]" at bounding box center [1109, 736] width 291 height 27
click at [1013, 723] on textarea "[PERSON_NAME] and [PERSON_NAME]" at bounding box center [1109, 736] width 291 height 27
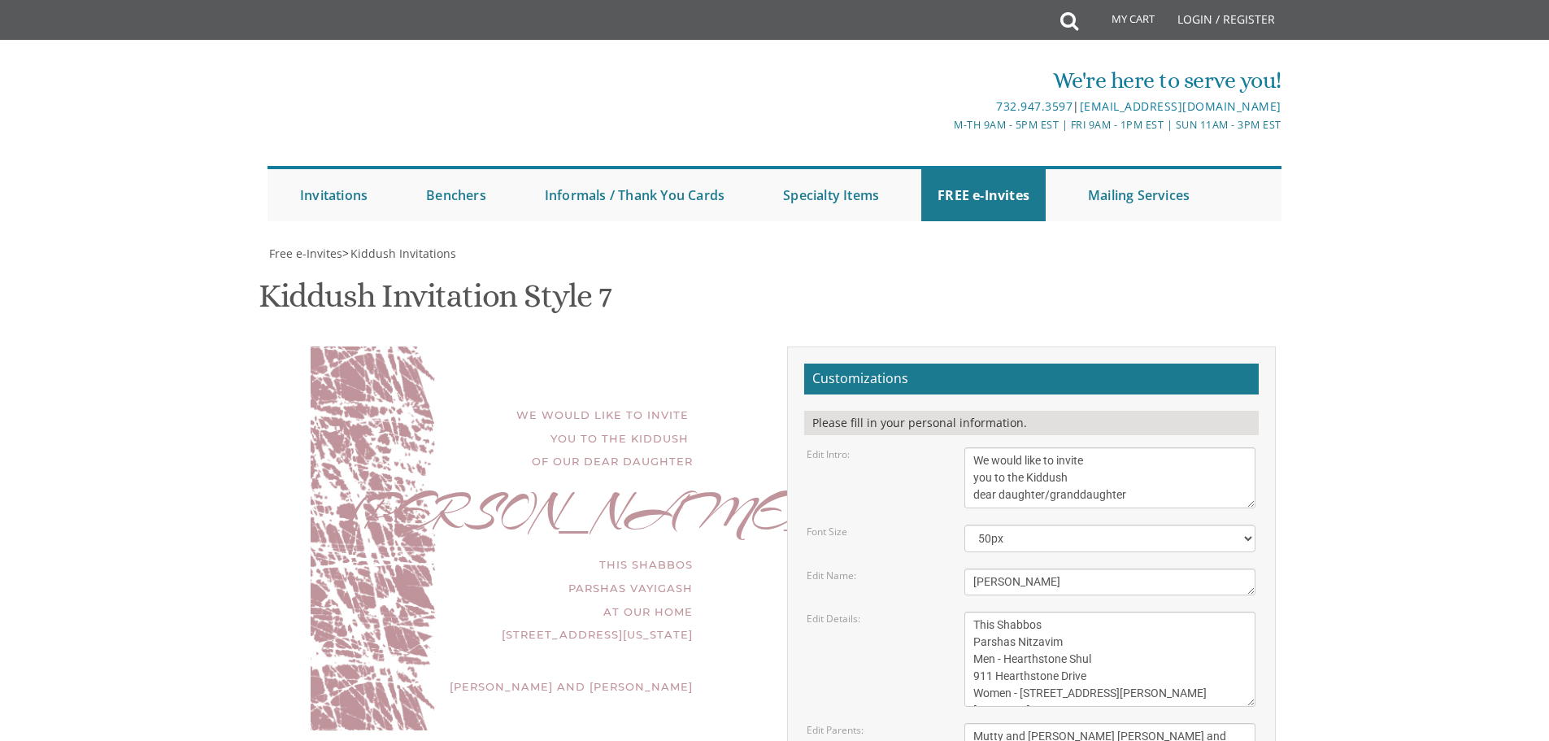
select select "50px"
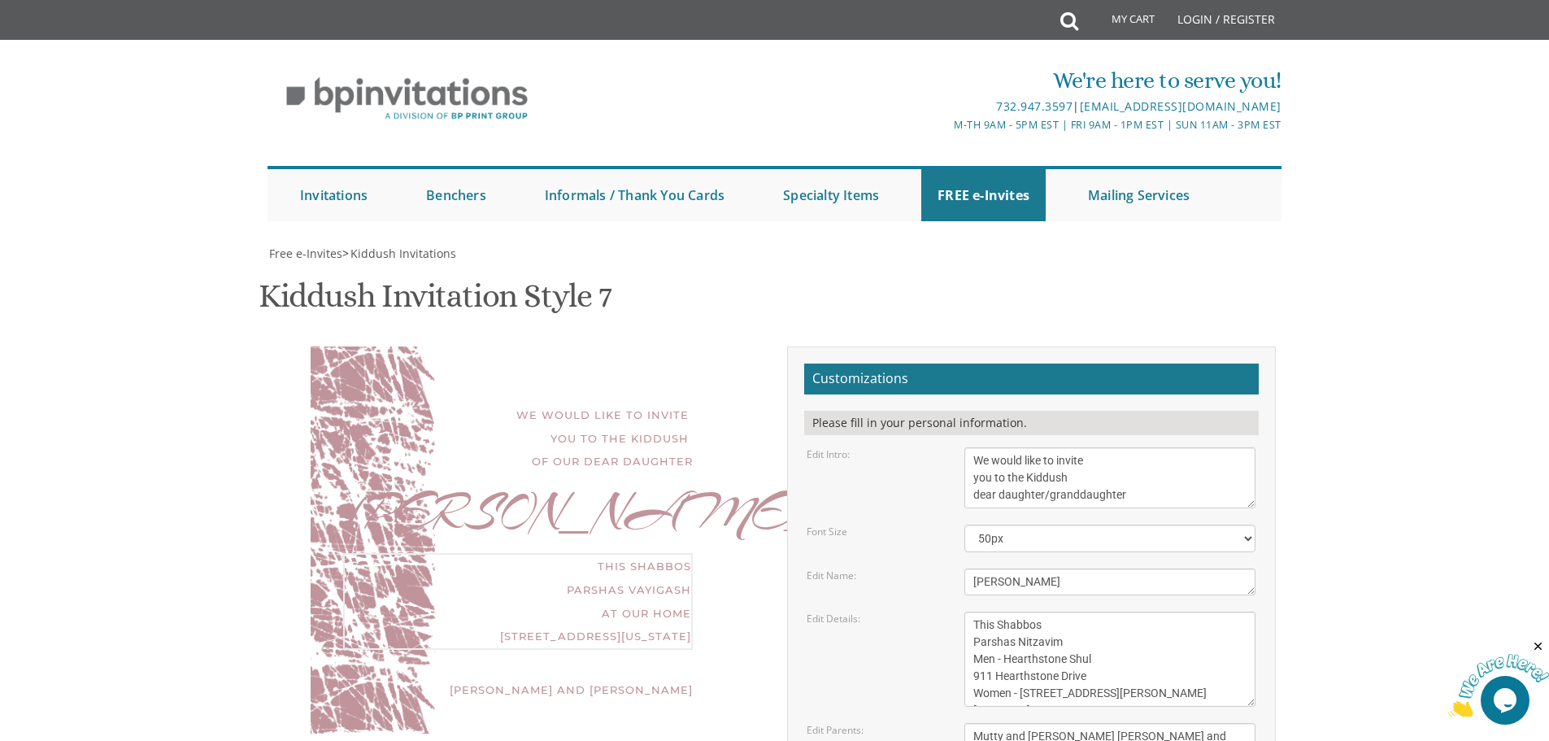
drag, startPoint x: 1151, startPoint y: 444, endPoint x: 813, endPoint y: 339, distance: 353.4
click at [813, 363] on form "Customizations Please fill in your personal information. Edit Intro: We would l…" at bounding box center [1031, 628] width 455 height 530
type textarea "[GEOGRAPHIC_DATA], [US_STATE]"
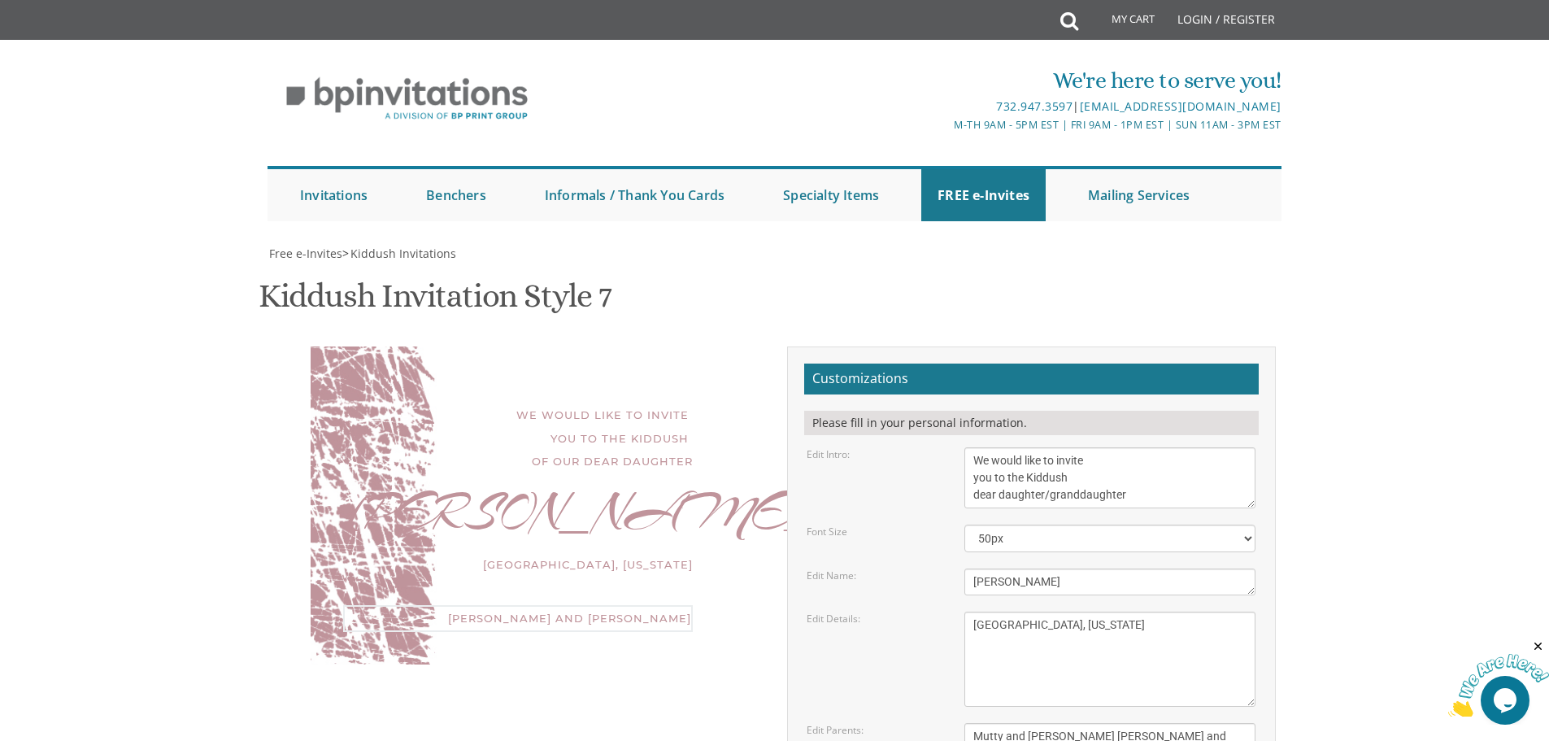
scroll to position [51, 0]
drag, startPoint x: 1091, startPoint y: 494, endPoint x: 707, endPoint y: 599, distance: 398.9
click at [707, 599] on div "We would like to invite you to the Kiddush of our dear daughter [PERSON_NAME] […" at bounding box center [775, 634] width 1026 height 576
type textarea "M"
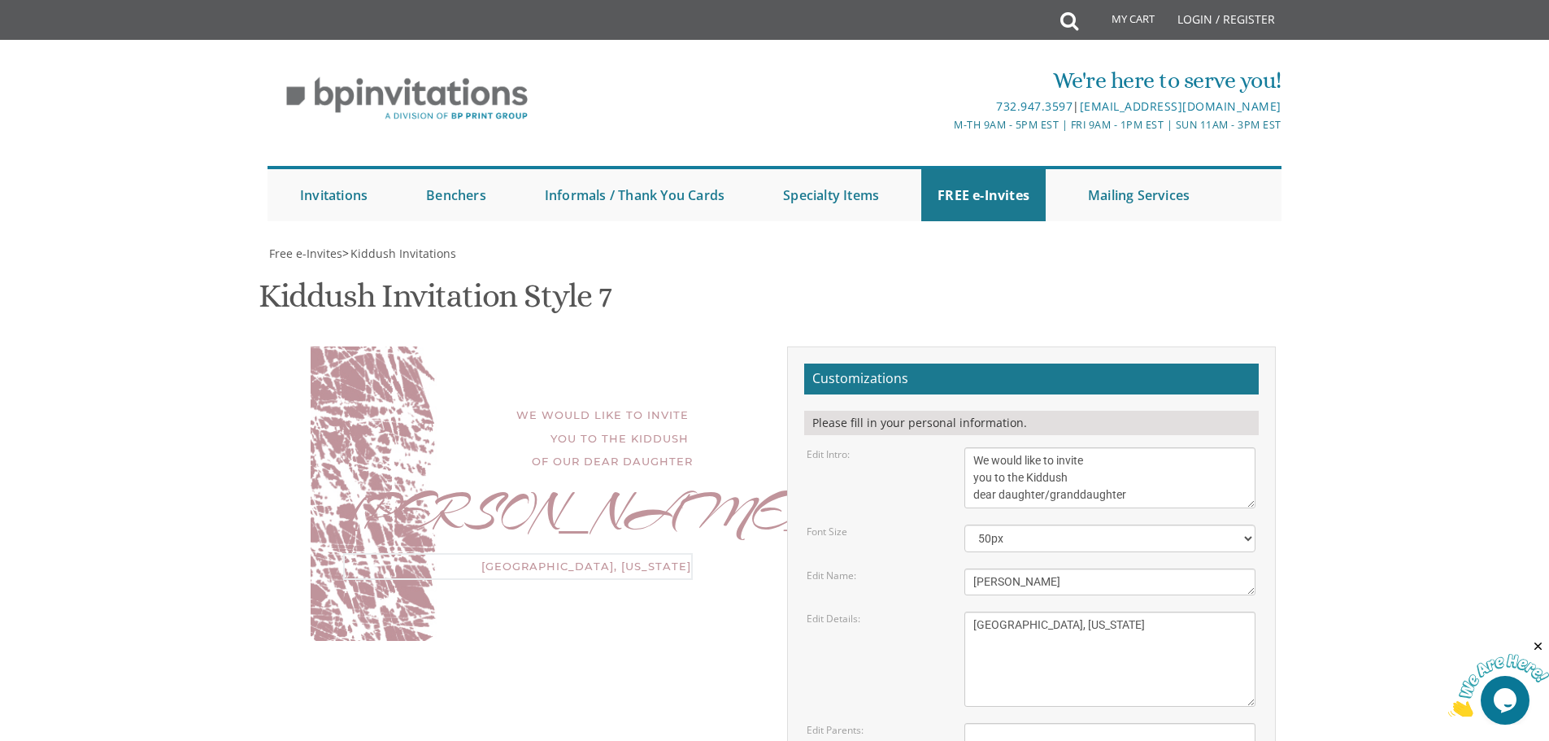
drag, startPoint x: 1106, startPoint y: 402, endPoint x: 684, endPoint y: 399, distance: 422.0
click at [684, 399] on div "We would like to invite you to the Kiddush of our dear daughter [PERSON_NAME] […" at bounding box center [775, 634] width 1026 height 576
click at [1042, 447] on textarea "We would like to invite you to the Kiddush of our dear daughter" at bounding box center [1109, 477] width 291 height 61
drag, startPoint x: 1119, startPoint y: 243, endPoint x: 818, endPoint y: 226, distance: 301.3
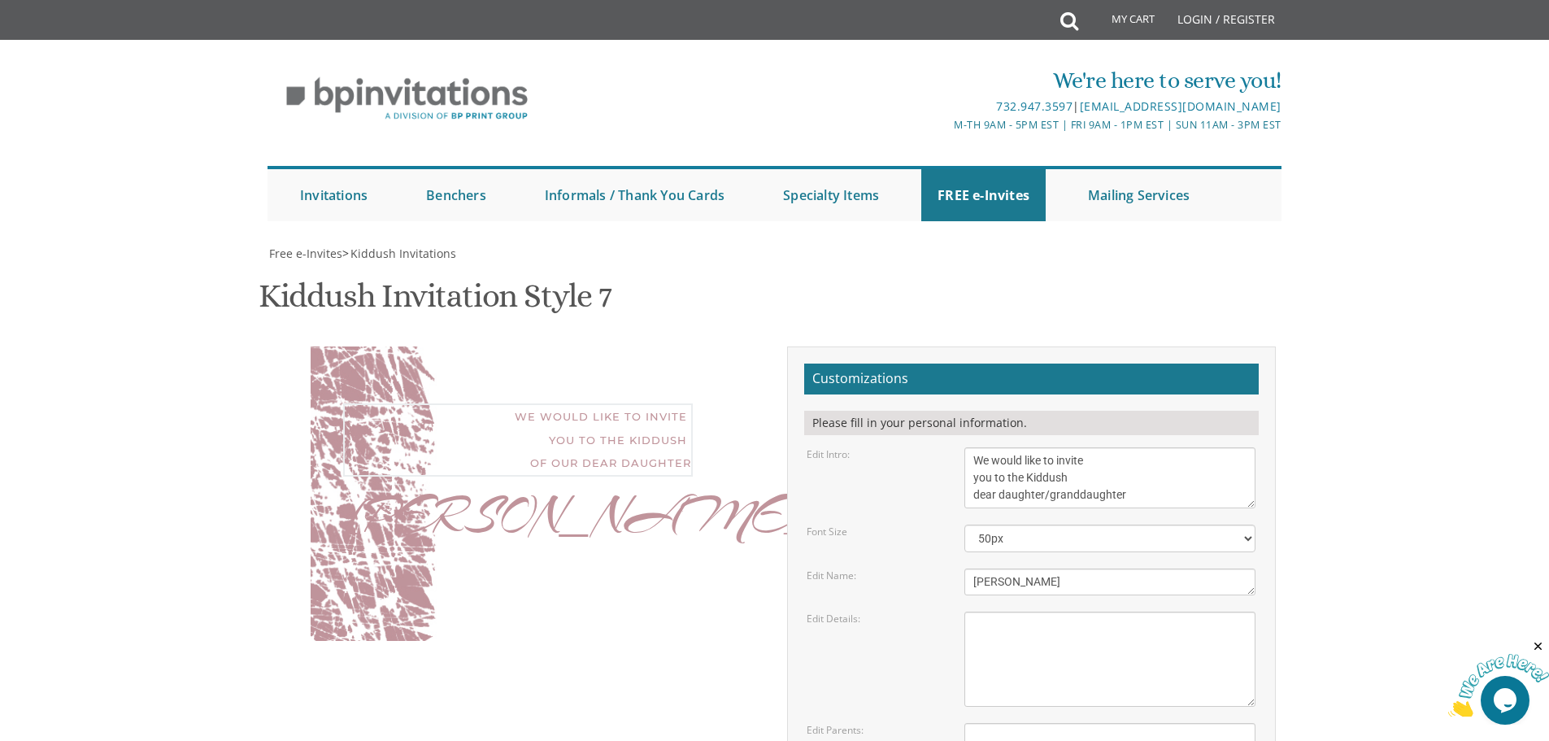
click at [818, 447] on div "Edit Intro: We would like to invite you to the Kiddush of our dear daughter" at bounding box center [1030, 477] width 473 height 61
type textarea "We would like to invite r"
click at [1149, 447] on textarea "We would like to invite you to the Kiddush of our dear daughter" at bounding box center [1109, 477] width 291 height 61
drag, startPoint x: 1158, startPoint y: 249, endPoint x: 886, endPoint y: 177, distance: 280.8
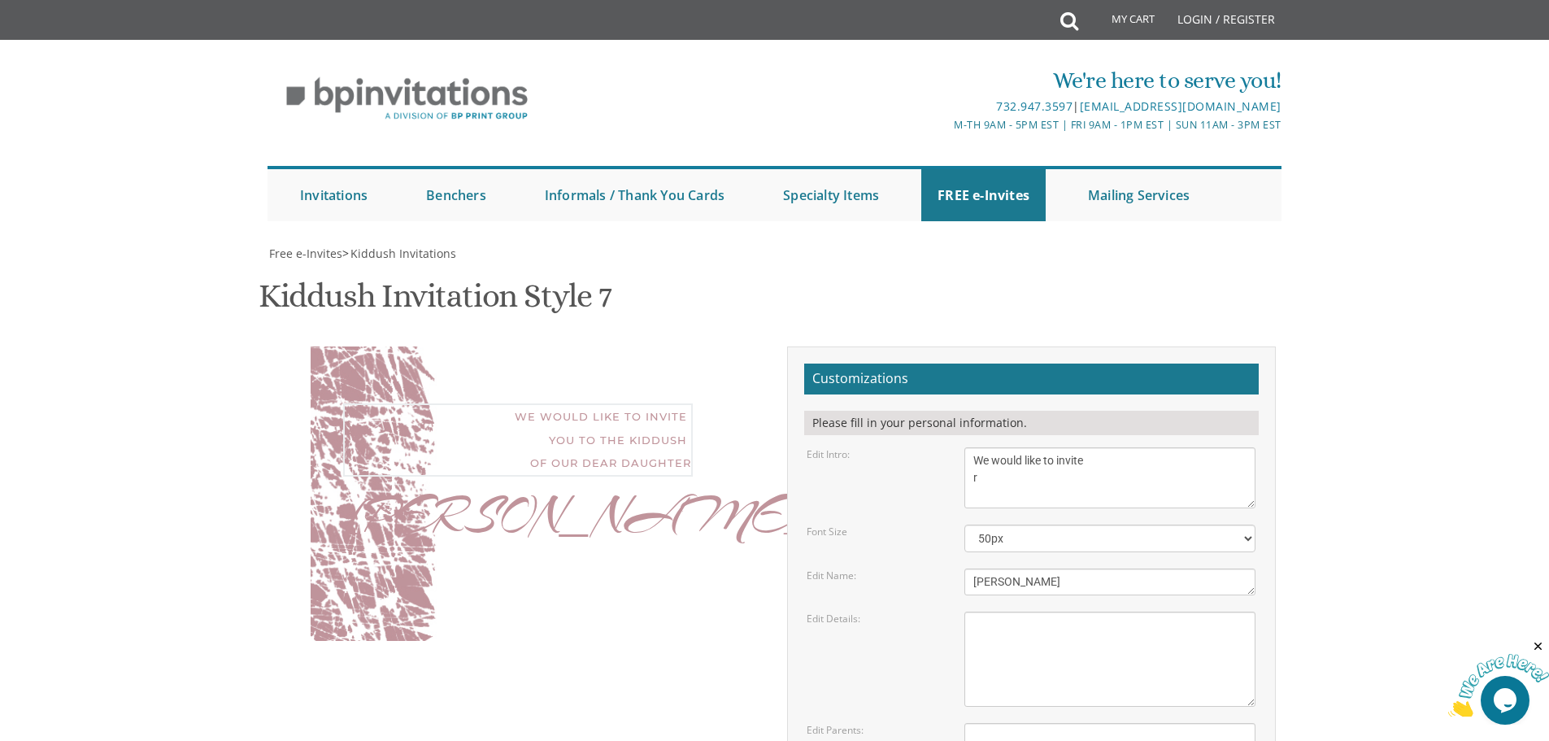
click at [887, 363] on form "Customizations Please fill in your personal information. Edit Intro: We would l…" at bounding box center [1031, 628] width 455 height 530
click at [1052, 568] on textarea "[PERSON_NAME]" at bounding box center [1109, 581] width 291 height 27
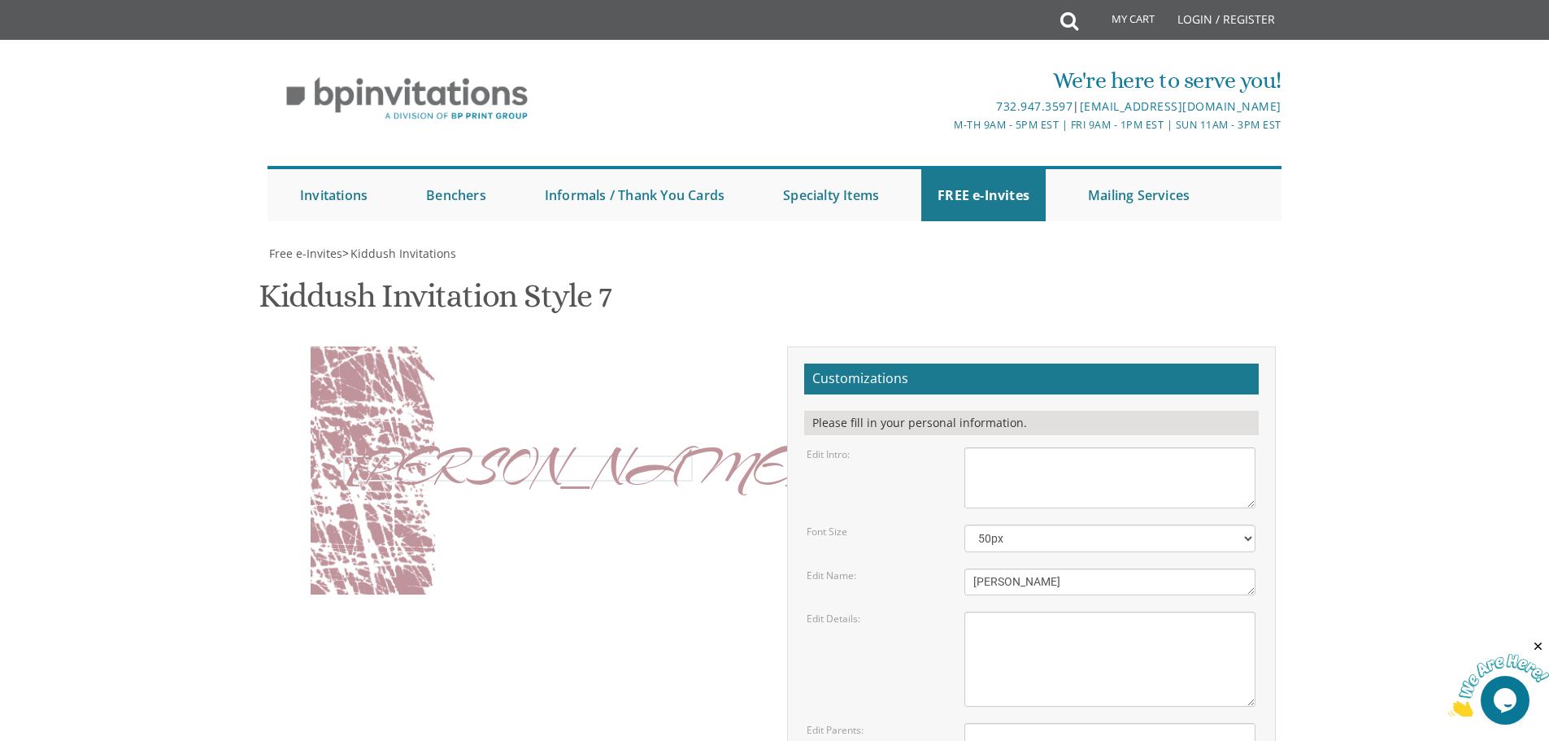
click at [1052, 568] on textarea "[PERSON_NAME]" at bounding box center [1109, 581] width 291 height 27
click at [1055, 611] on textarea "This Shabbos Parshas Vayigash at our home [STREET_ADDRESS][US_STATE]" at bounding box center [1109, 658] width 291 height 95
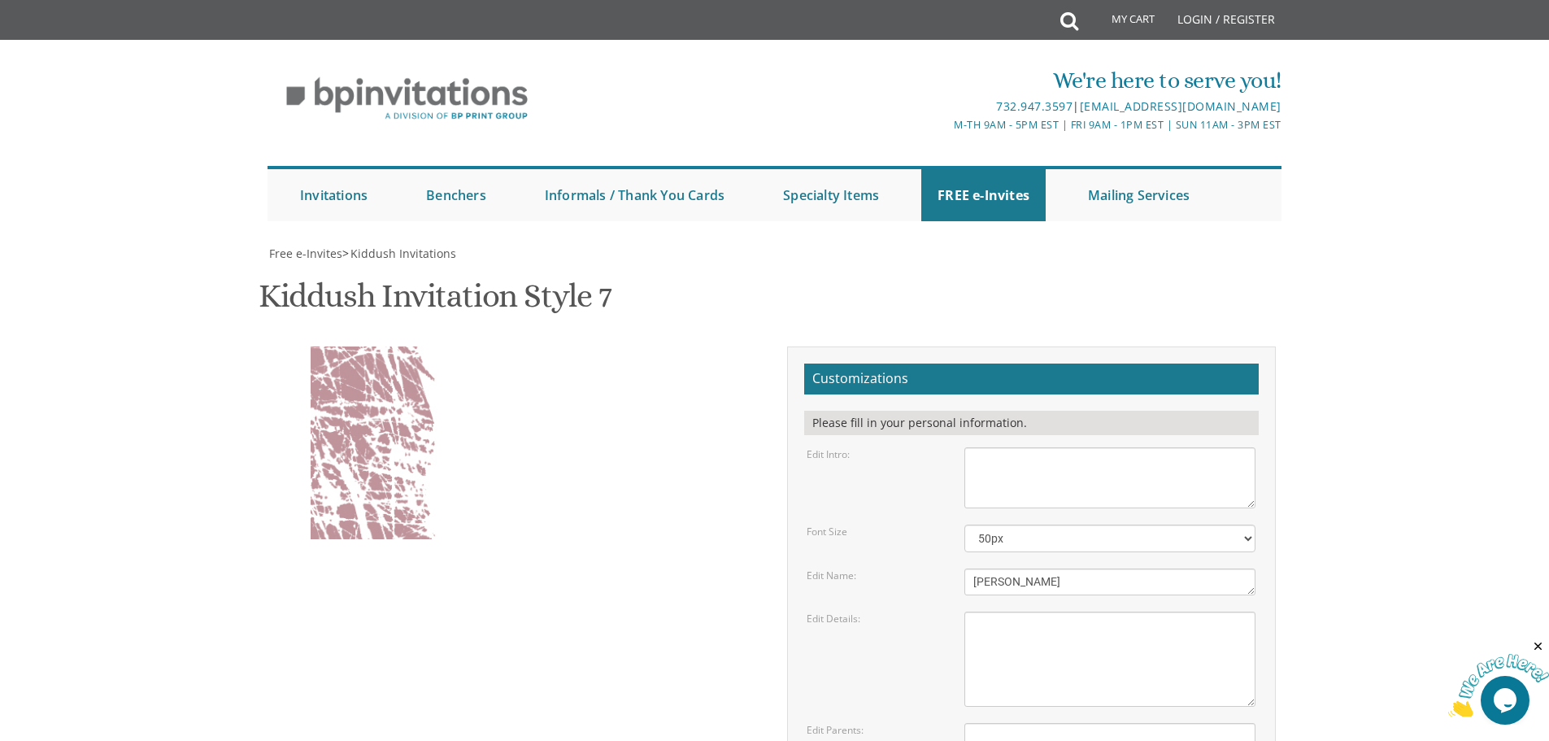
click at [399, 455] on div at bounding box center [518, 467] width 350 height 24
click at [385, 346] on div "Customizations Please fill in your personal information. Edit Intro: 40px" at bounding box center [775, 634] width 1026 height 576
